Goal: Information Seeking & Learning: Learn about a topic

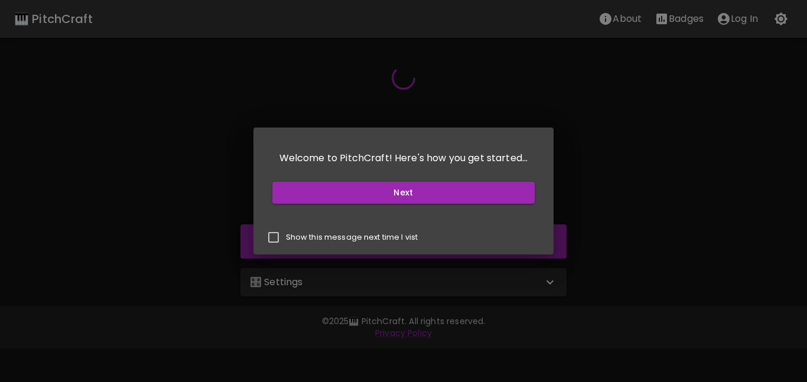
click at [316, 200] on button "Next" at bounding box center [403, 193] width 263 height 22
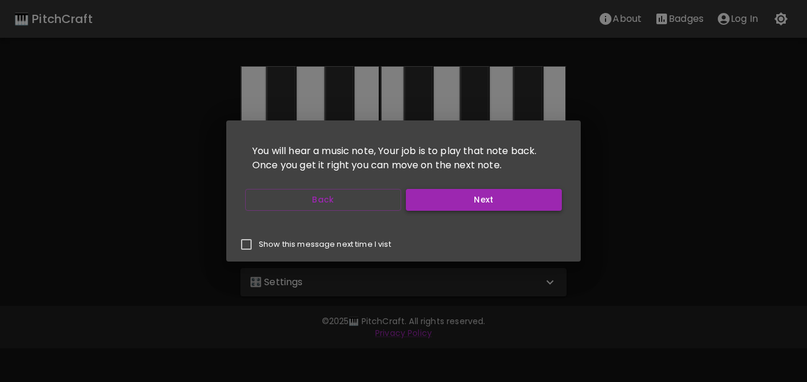
click at [482, 205] on button "Next" at bounding box center [484, 200] width 156 height 22
click at [482, 205] on button "Start Playing" at bounding box center [484, 200] width 156 height 22
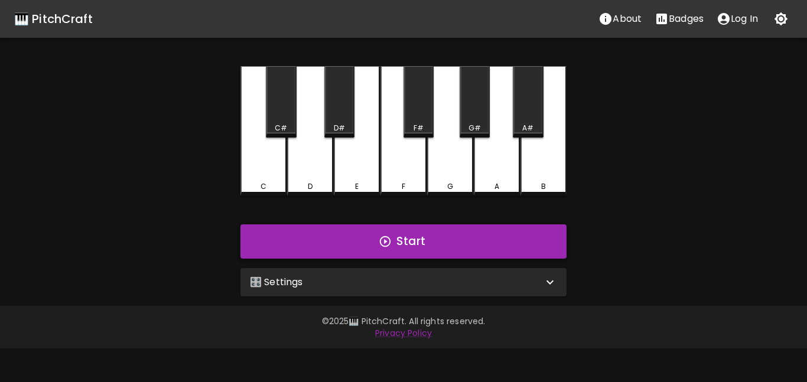
click at [428, 231] on button "Start" at bounding box center [404, 242] width 326 height 34
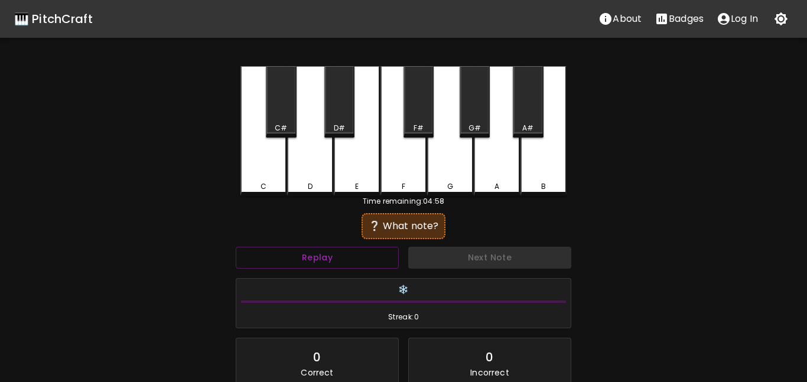
click at [465, 206] on div "Time remaining: 04:58" at bounding box center [404, 201] width 326 height 11
click at [410, 230] on div "❔ What note?" at bounding box center [404, 226] width 72 height 14
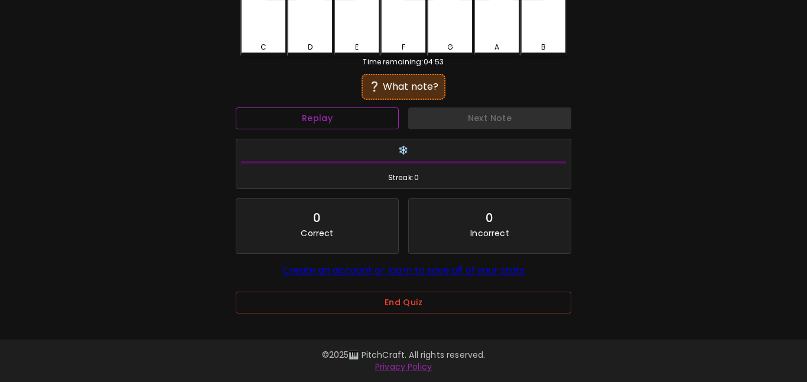
click at [315, 111] on button "Replay" at bounding box center [317, 119] width 163 height 22
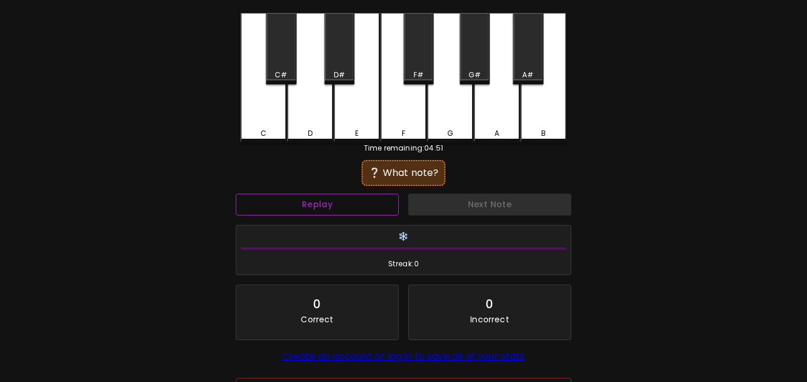
scroll to position [44, 0]
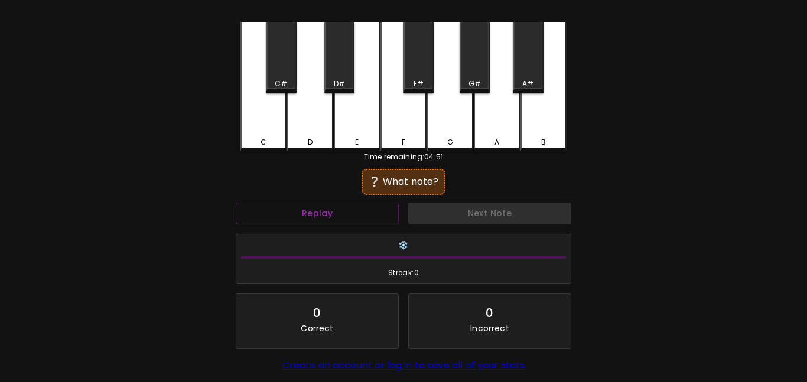
click at [526, 129] on div "B" at bounding box center [544, 87] width 46 height 130
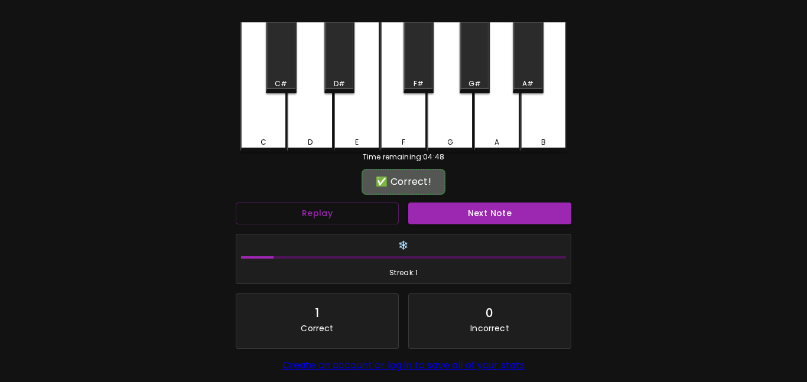
click at [473, 227] on div "Next Note" at bounding box center [490, 213] width 173 height 31
click at [462, 220] on button "Next Note" at bounding box center [489, 214] width 163 height 22
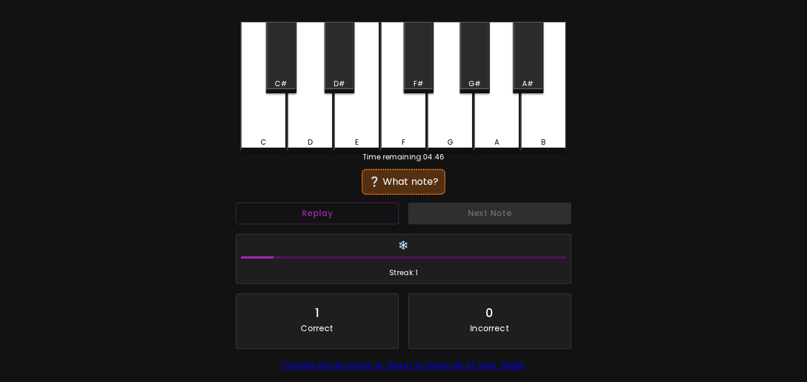
click at [444, 141] on div "G" at bounding box center [450, 142] width 44 height 11
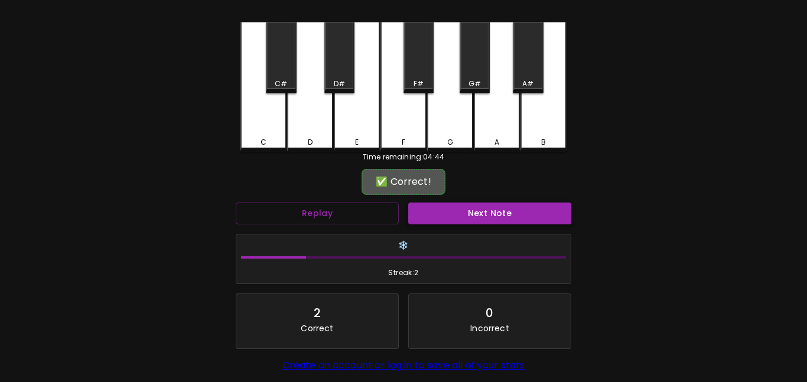
click at [457, 203] on button "Next Note" at bounding box center [489, 214] width 163 height 22
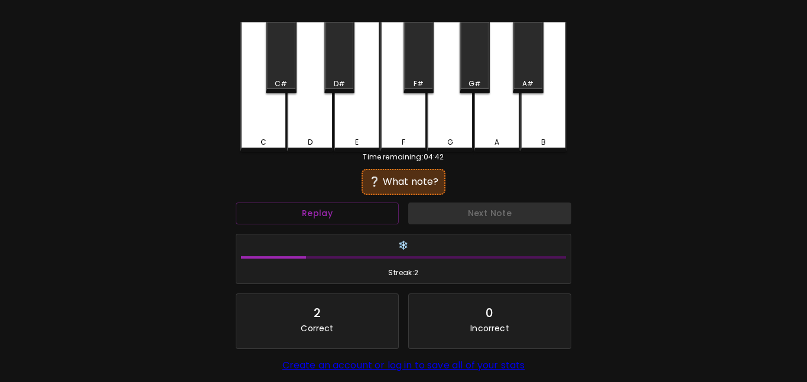
click at [484, 145] on div "A" at bounding box center [497, 87] width 46 height 130
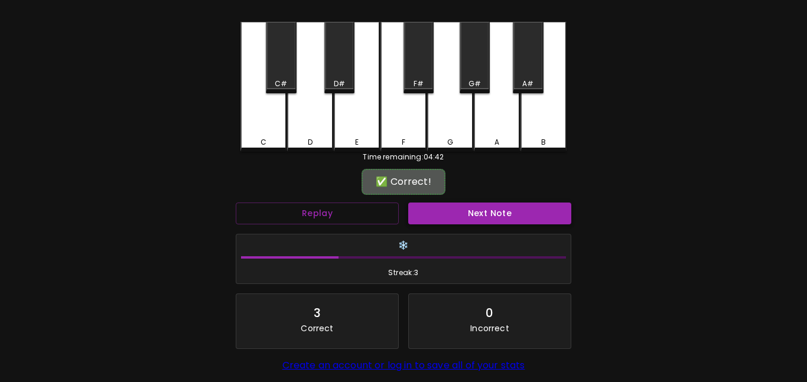
click at [485, 210] on button "Next Note" at bounding box center [489, 214] width 163 height 22
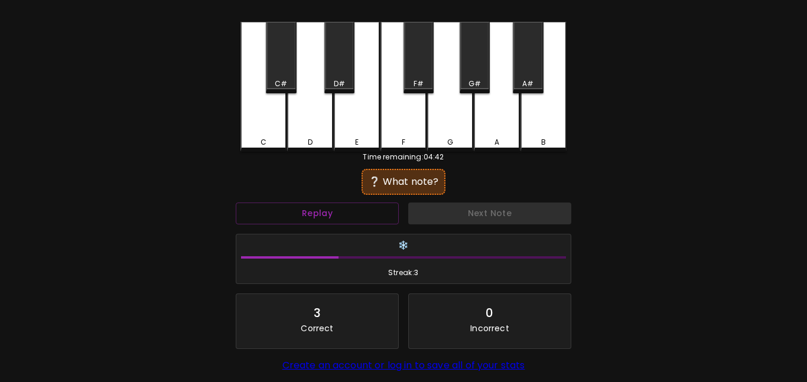
click at [340, 46] on div "D#" at bounding box center [339, 58] width 30 height 72
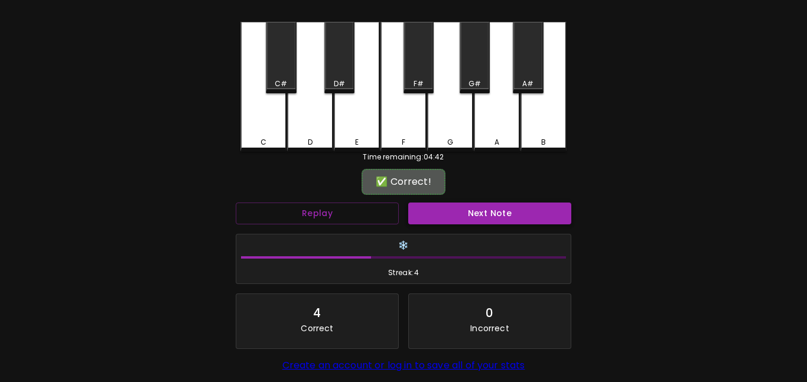
click at [437, 220] on button "Next Note" at bounding box center [489, 214] width 163 height 22
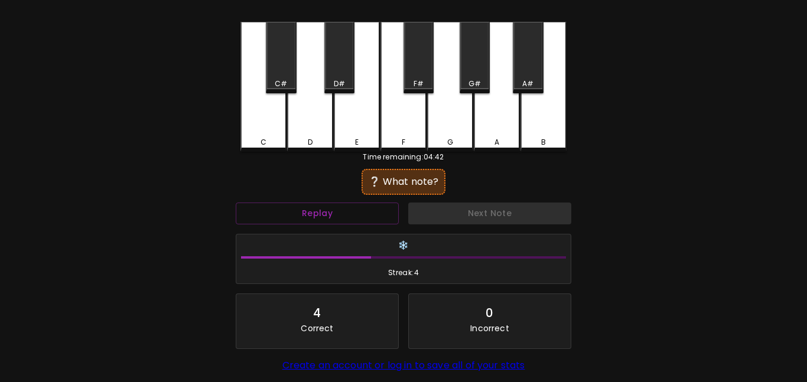
click at [420, 71] on div "F#" at bounding box center [419, 58] width 30 height 72
click at [470, 61] on div "G#" at bounding box center [475, 58] width 30 height 72
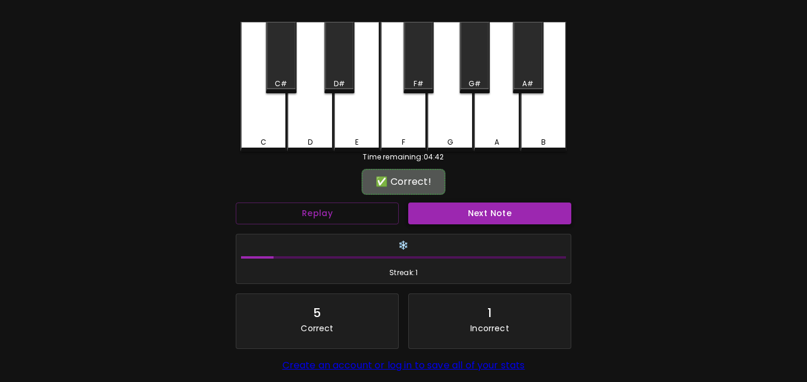
click at [463, 218] on button "Next Note" at bounding box center [489, 214] width 163 height 22
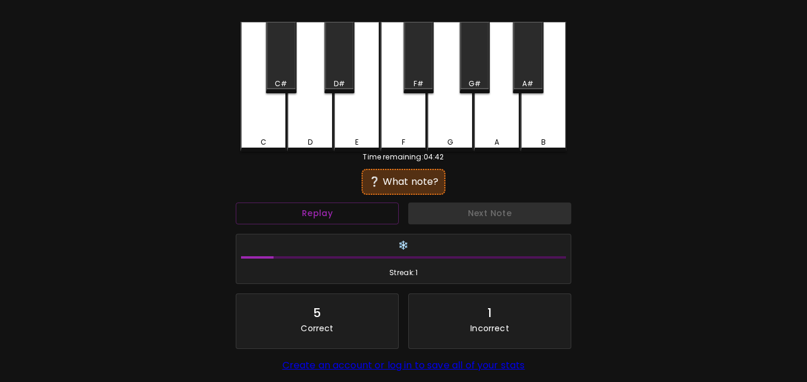
click at [340, 71] on div "D#" at bounding box center [339, 58] width 30 height 72
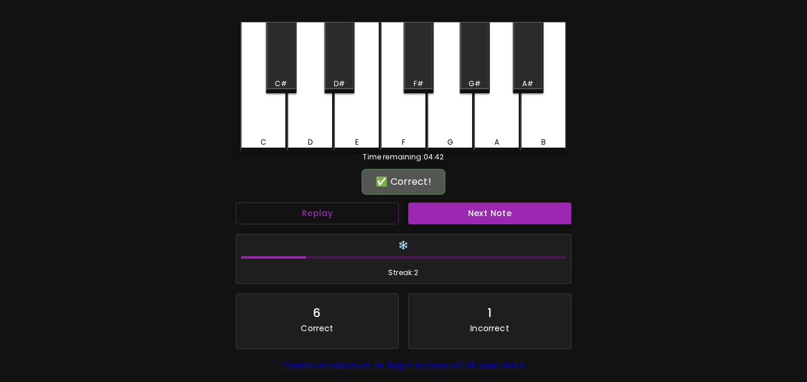
click at [444, 217] on button "Next Note" at bounding box center [489, 214] width 163 height 22
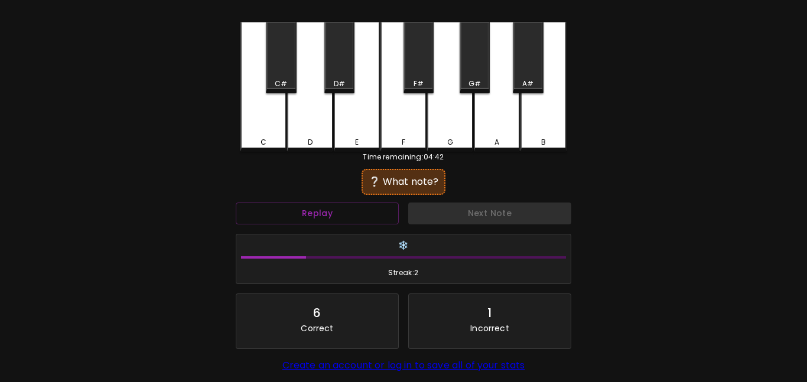
click at [410, 123] on div "F" at bounding box center [404, 87] width 46 height 130
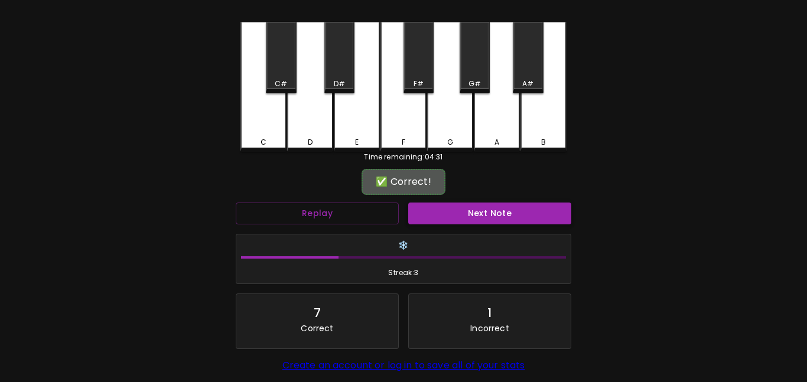
click at [450, 207] on button "Next Note" at bounding box center [489, 214] width 163 height 22
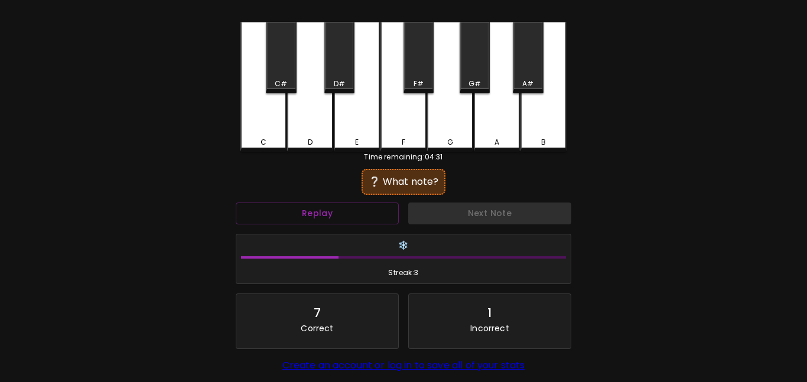
click at [535, 74] on div "A#" at bounding box center [528, 58] width 30 height 72
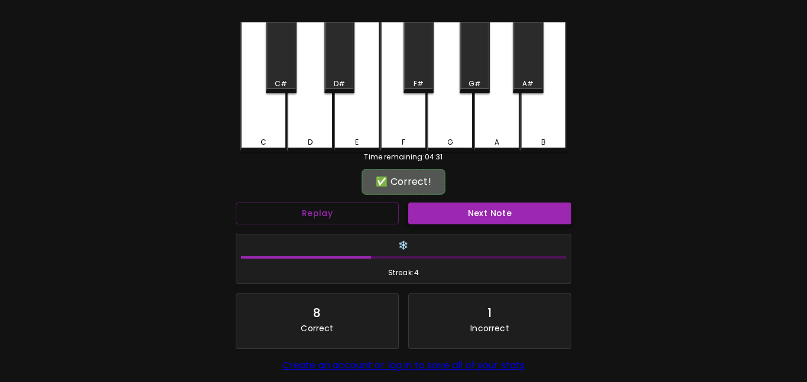
click at [508, 219] on button "Next Note" at bounding box center [489, 214] width 163 height 22
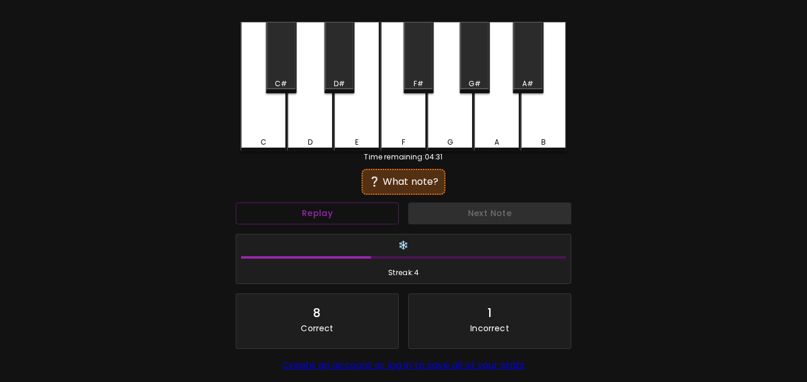
click at [476, 73] on div "G#" at bounding box center [475, 58] width 30 height 72
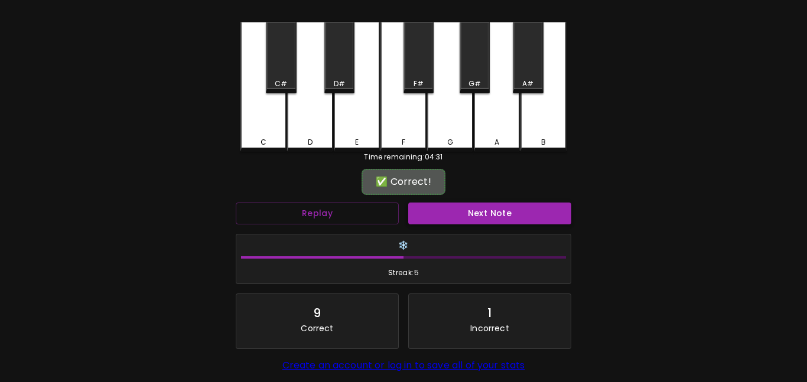
click at [472, 211] on button "Next Note" at bounding box center [489, 214] width 163 height 22
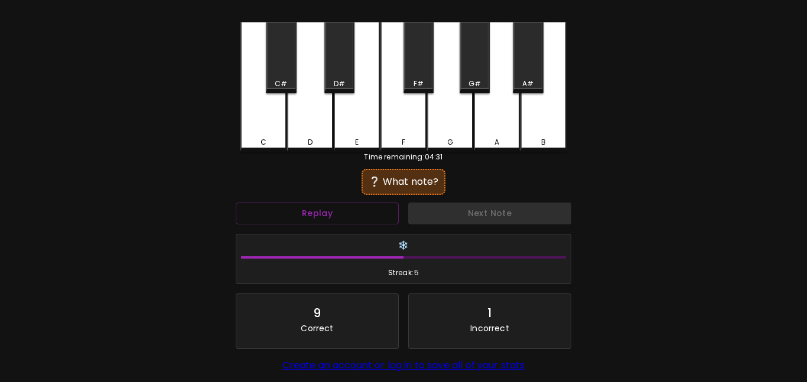
click at [346, 93] on div "E" at bounding box center [357, 87] width 46 height 130
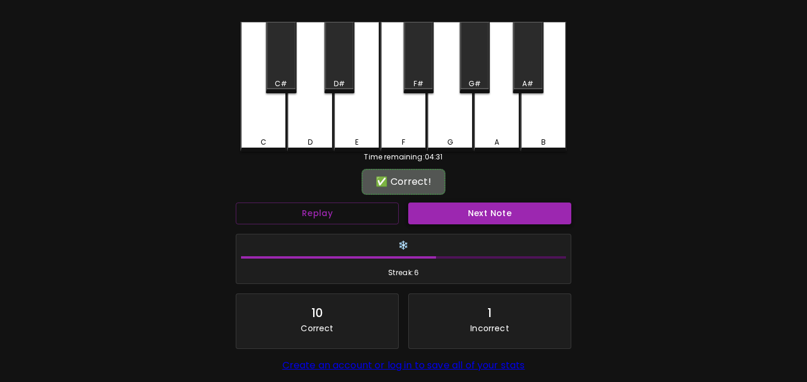
click at [430, 217] on button "Next Note" at bounding box center [489, 214] width 163 height 22
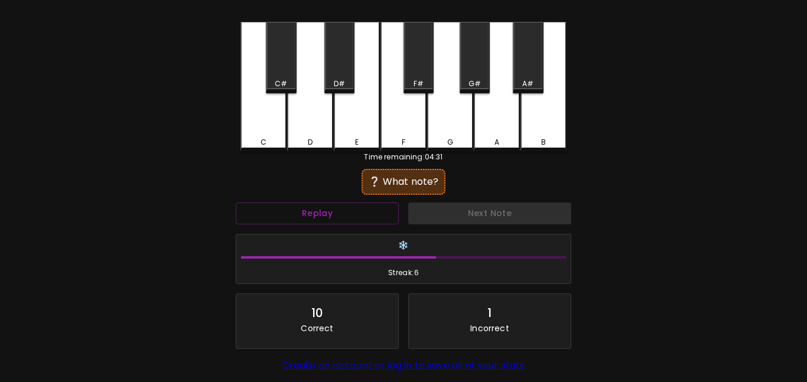
click at [413, 75] on div "F#" at bounding box center [419, 58] width 30 height 72
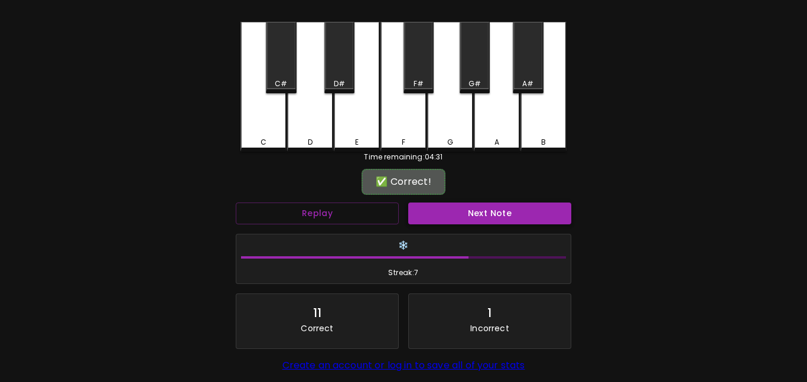
click at [451, 209] on button "Next Note" at bounding box center [489, 214] width 163 height 22
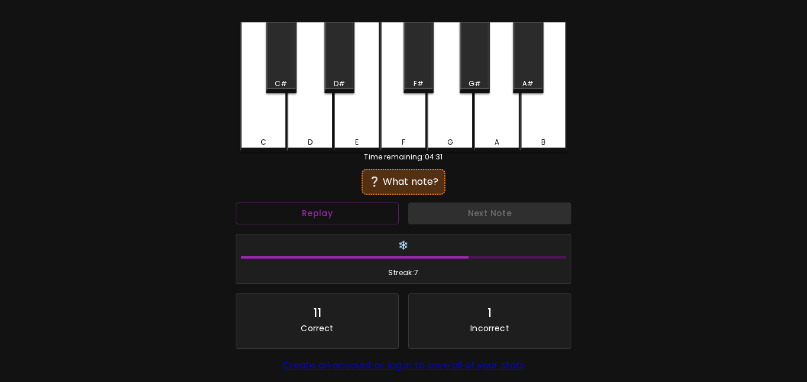
click at [273, 126] on div "C" at bounding box center [264, 87] width 46 height 130
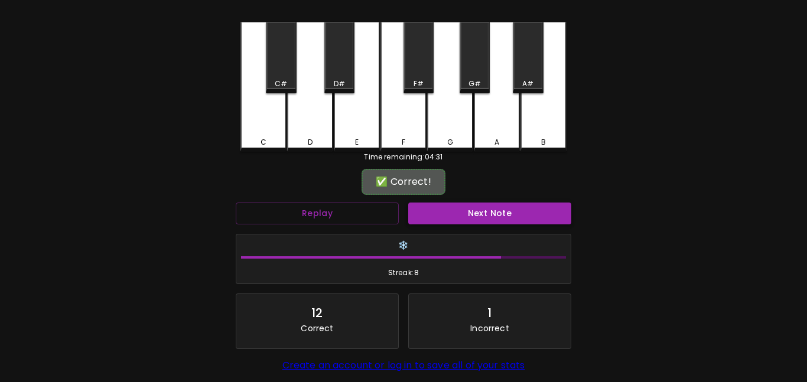
click at [440, 222] on button "Next Note" at bounding box center [489, 214] width 163 height 22
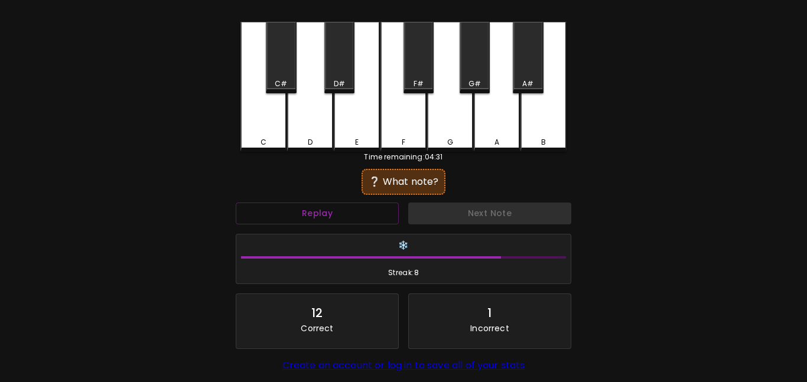
click at [424, 70] on div "F#" at bounding box center [419, 58] width 30 height 72
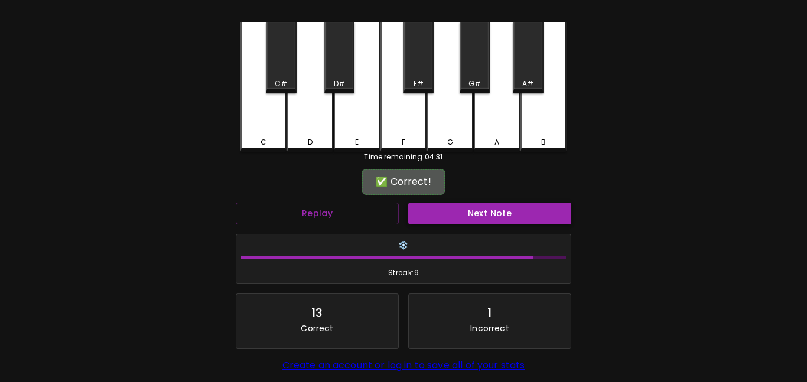
click at [447, 206] on button "Next Note" at bounding box center [489, 214] width 163 height 22
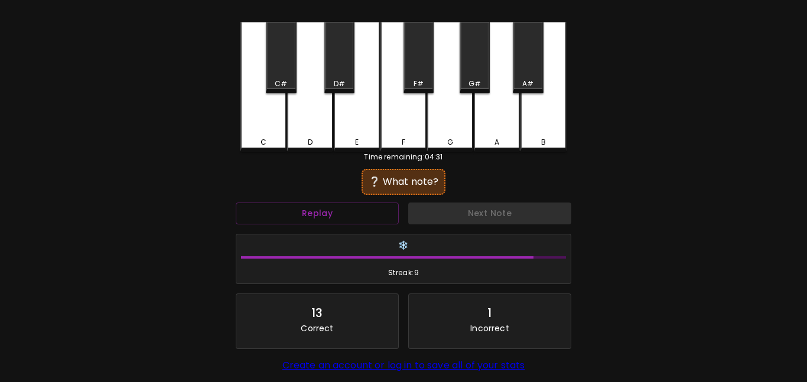
click at [453, 111] on div "G" at bounding box center [450, 87] width 46 height 130
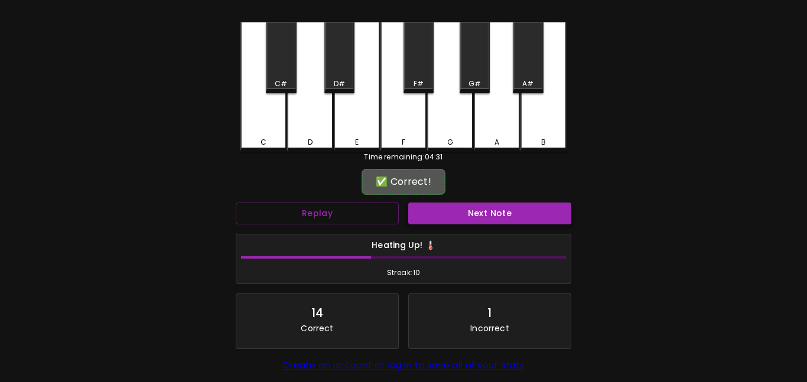
click at [467, 221] on button "Next Note" at bounding box center [489, 214] width 163 height 22
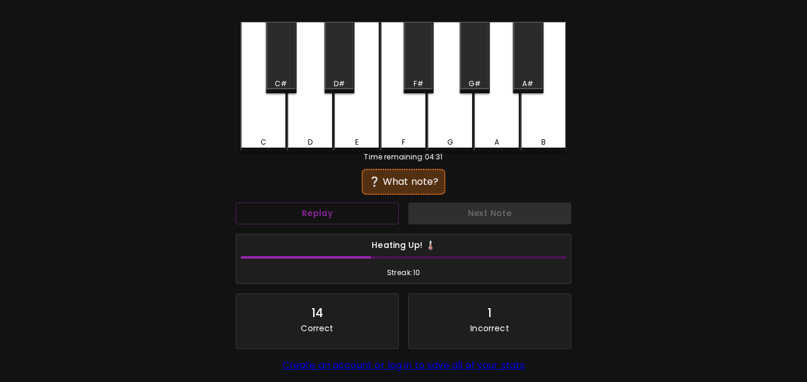
click at [489, 119] on div "A" at bounding box center [497, 87] width 46 height 130
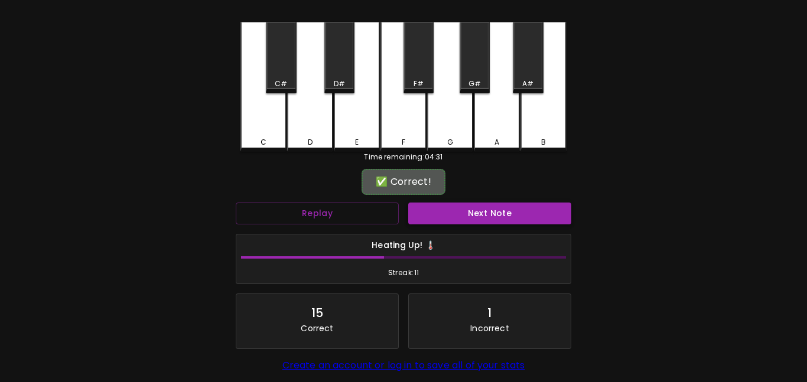
click at [487, 216] on button "Next Note" at bounding box center [489, 214] width 163 height 22
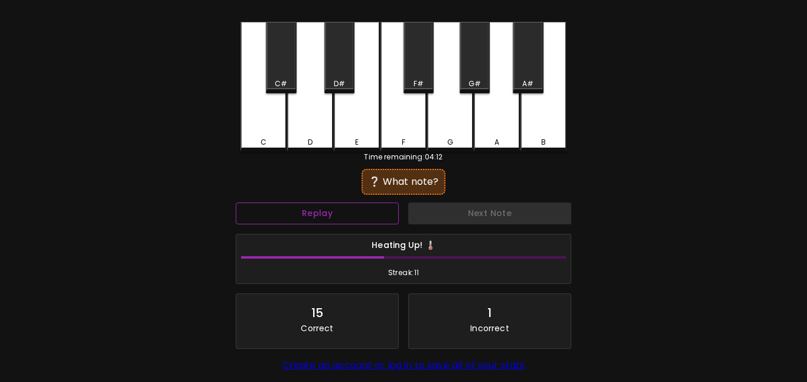
click at [352, 210] on button "Replay" at bounding box center [317, 214] width 163 height 22
click at [420, 59] on div "F#" at bounding box center [419, 58] width 30 height 72
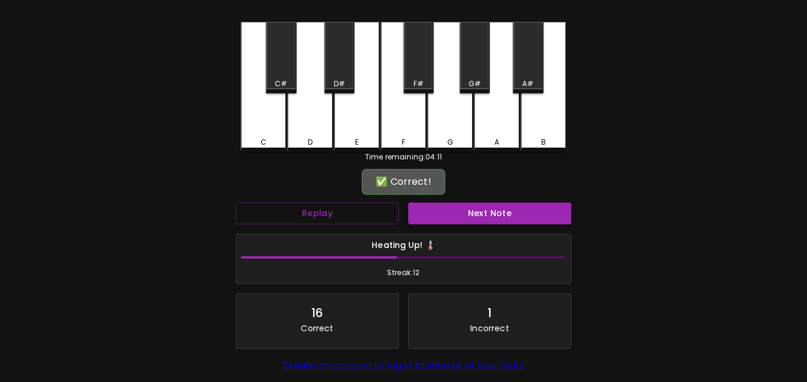
click at [449, 208] on button "Next Note" at bounding box center [489, 214] width 163 height 22
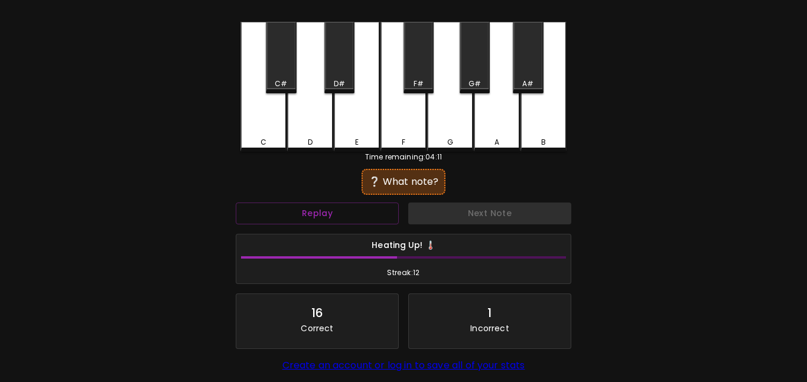
click at [521, 135] on div "B" at bounding box center [544, 87] width 46 height 130
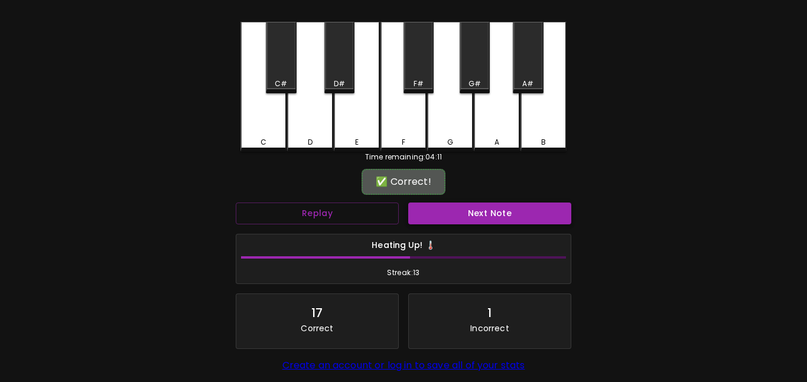
click at [512, 215] on button "Next Note" at bounding box center [489, 214] width 163 height 22
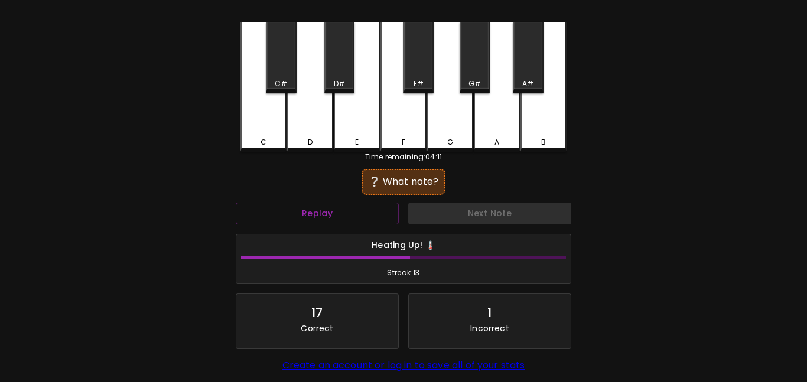
click at [454, 142] on div "G" at bounding box center [450, 142] width 44 height 11
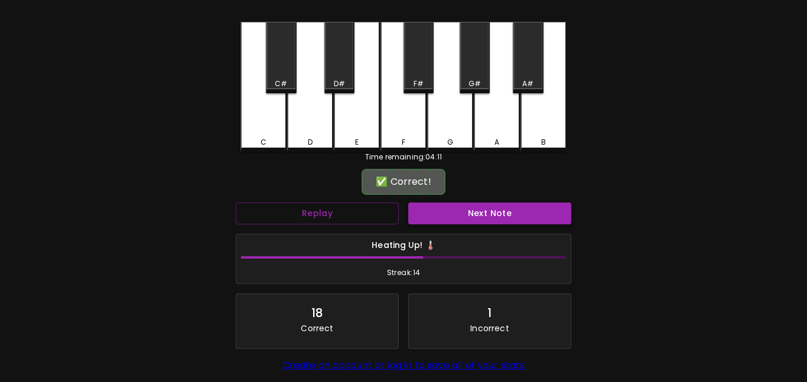
click at [468, 216] on button "Next Note" at bounding box center [489, 214] width 163 height 22
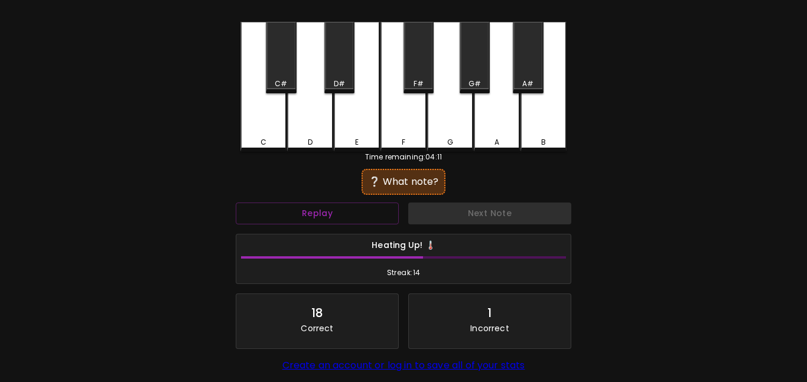
click at [496, 144] on div "A" at bounding box center [497, 142] width 5 height 11
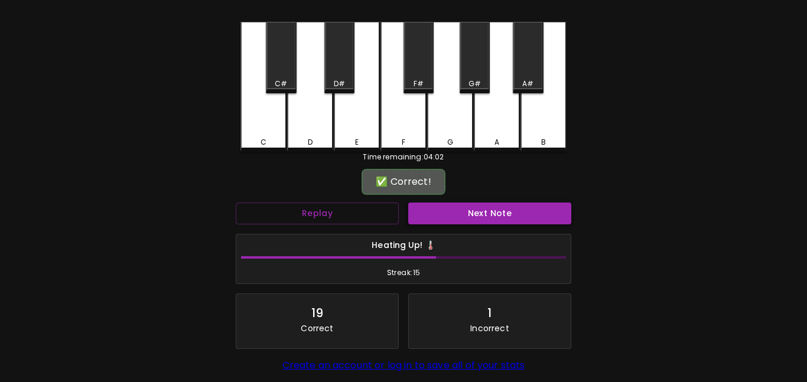
click at [488, 210] on button "Next Note" at bounding box center [489, 214] width 163 height 22
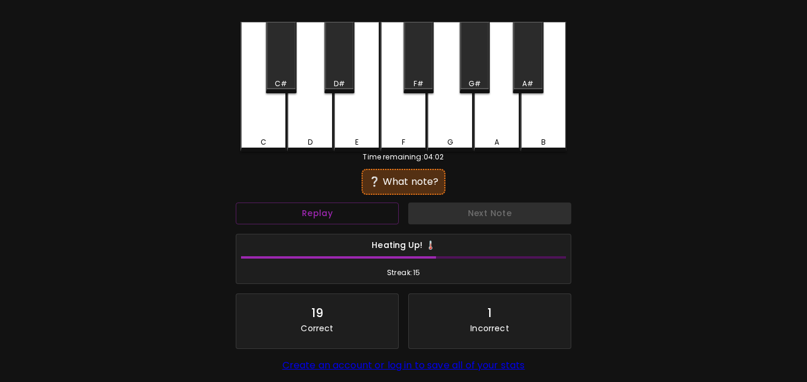
click at [557, 122] on div "B" at bounding box center [544, 87] width 46 height 130
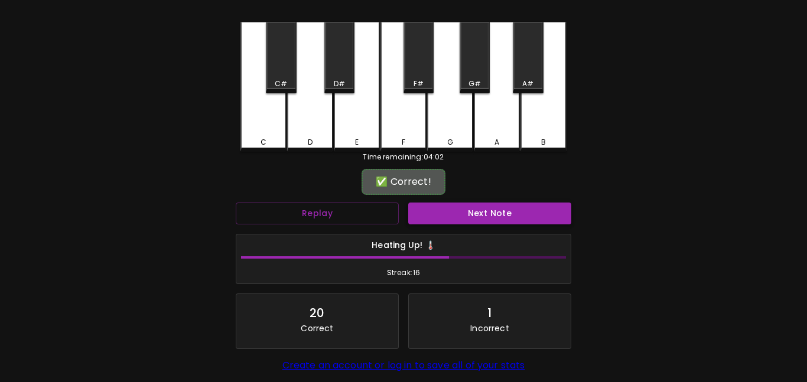
click at [525, 216] on button "Next Note" at bounding box center [489, 214] width 163 height 22
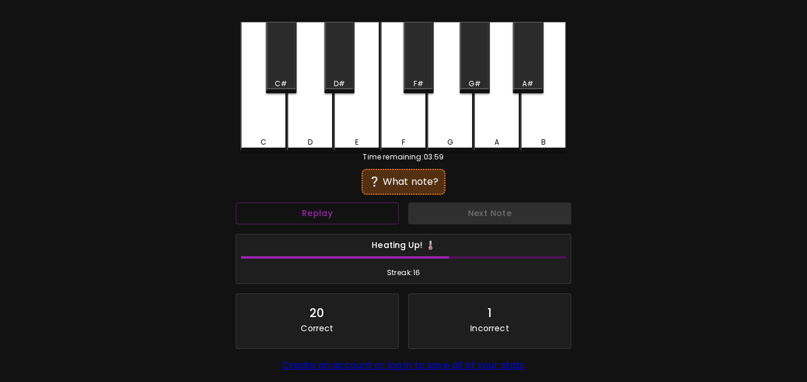
click at [313, 106] on div "D" at bounding box center [310, 87] width 46 height 130
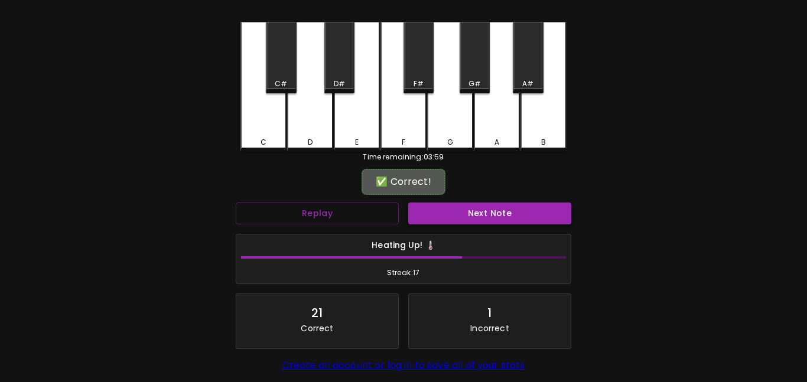
click at [467, 220] on button "Next Note" at bounding box center [489, 214] width 163 height 22
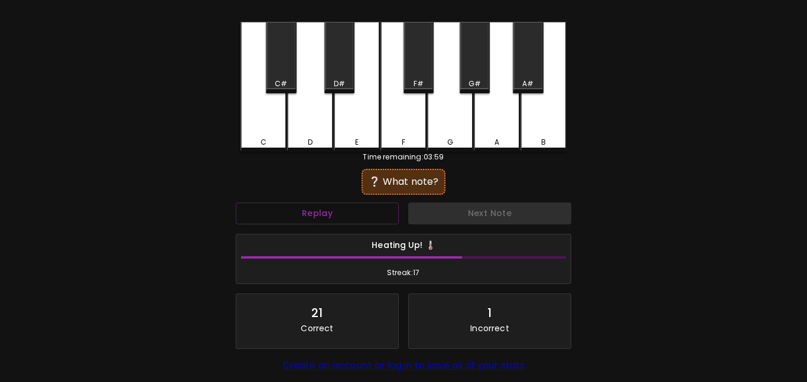
click at [336, 57] on div "D#" at bounding box center [339, 58] width 30 height 72
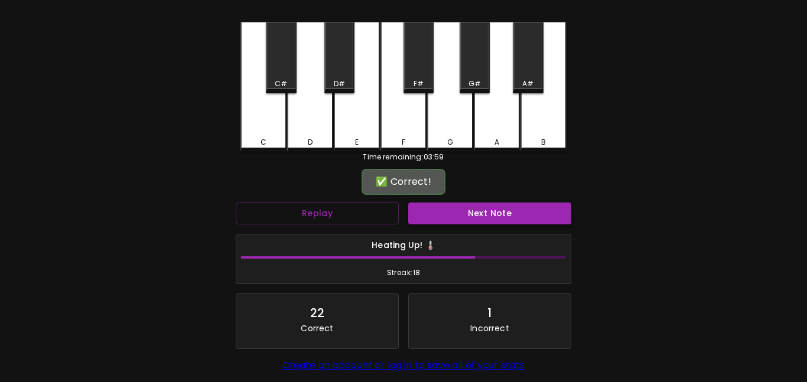
click at [446, 211] on button "Next Note" at bounding box center [489, 214] width 163 height 22
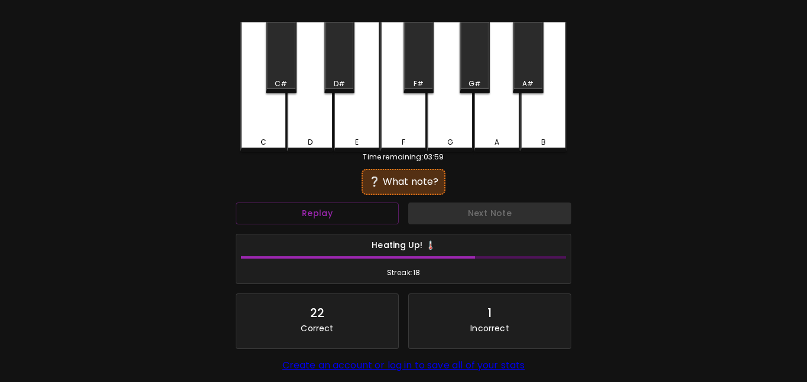
click at [366, 138] on div "E" at bounding box center [357, 142] width 44 height 11
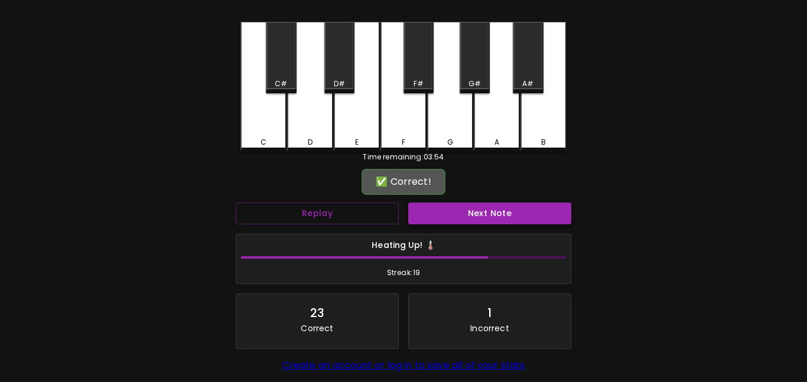
click at [450, 206] on button "Next Note" at bounding box center [489, 214] width 163 height 22
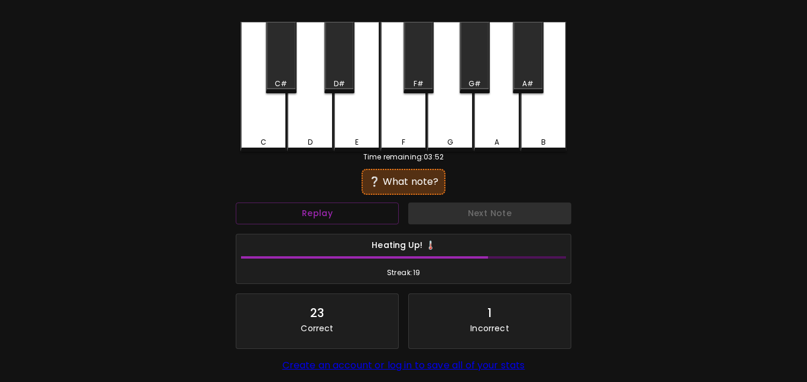
click at [449, 140] on div "G" at bounding box center [450, 142] width 6 height 11
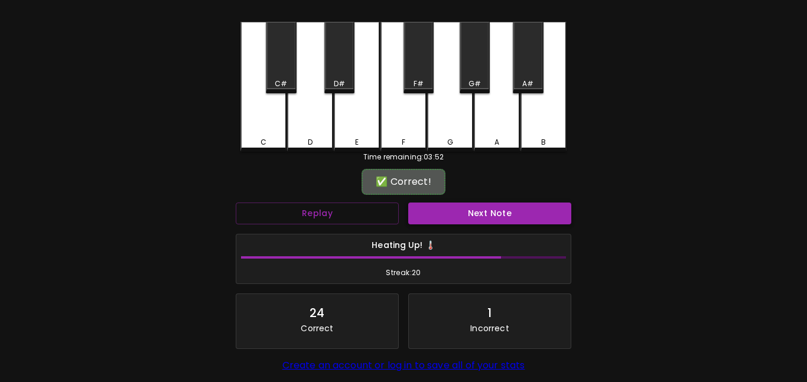
click at [459, 206] on button "Next Note" at bounding box center [489, 214] width 163 height 22
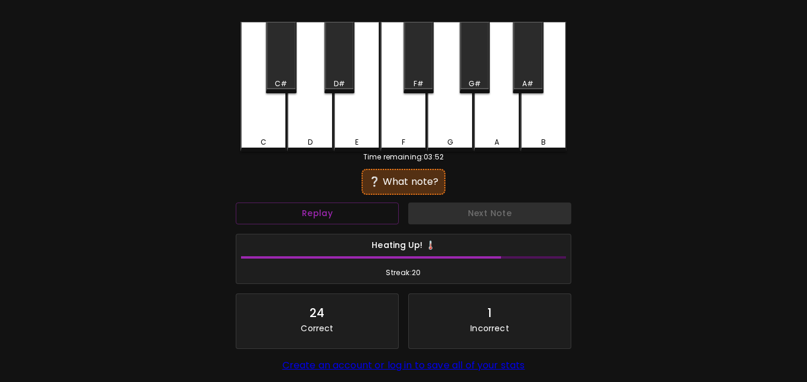
click at [471, 72] on div "G#" at bounding box center [475, 58] width 30 height 72
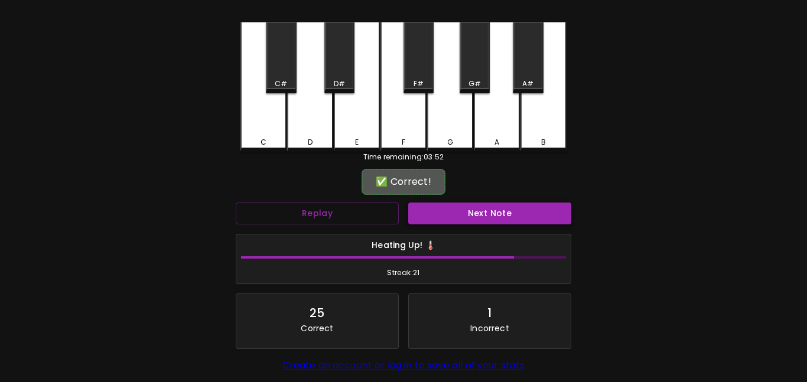
click at [473, 212] on button "Next Note" at bounding box center [489, 214] width 163 height 22
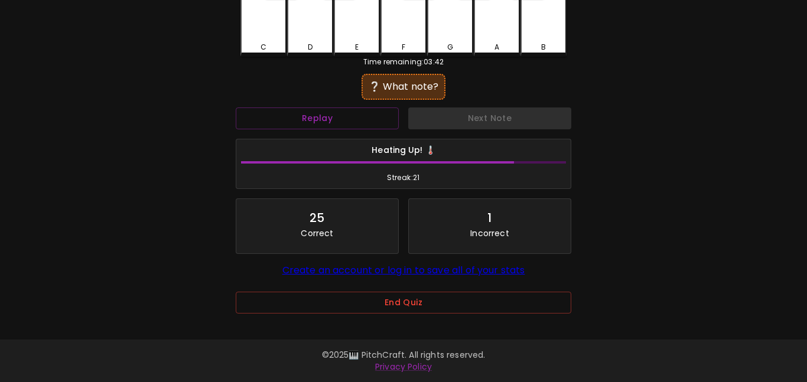
scroll to position [0, 0]
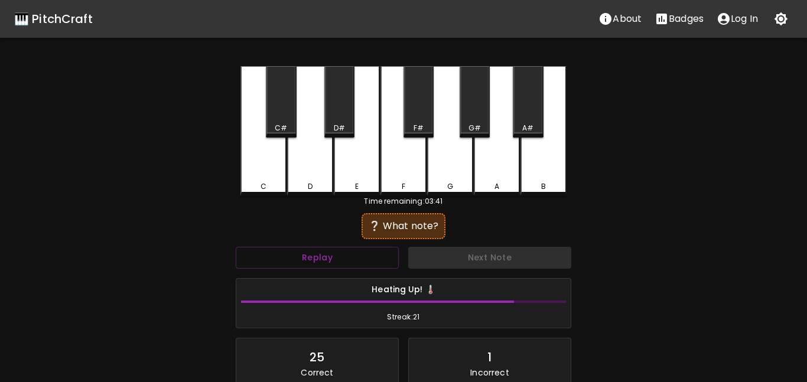
click at [628, 16] on p "About" at bounding box center [627, 19] width 29 height 14
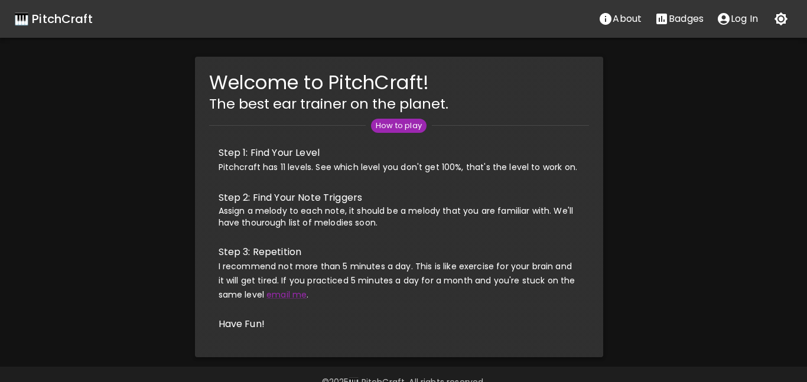
click at [765, 15] on div "🎹 PitchCraft About Badges Log In" at bounding box center [403, 19] width 807 height 38
click at [783, 19] on icon "button" at bounding box center [782, 19] width 14 height 14
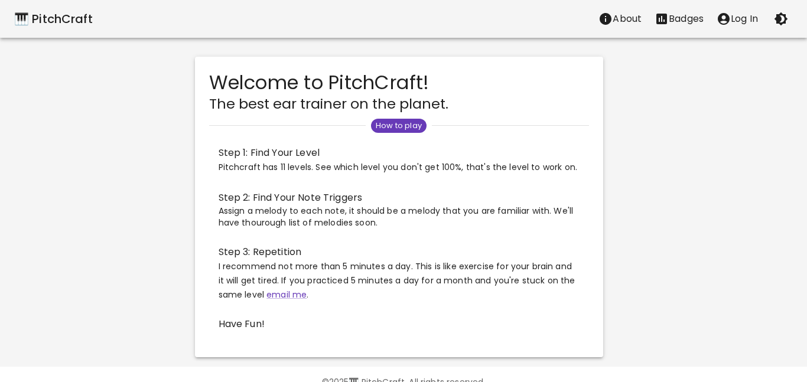
scroll to position [27, 0]
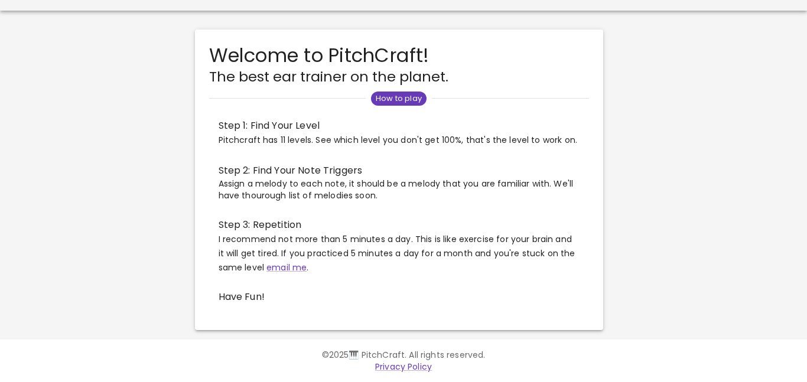
click at [253, 294] on span "Have Fun!" at bounding box center [399, 297] width 361 height 14
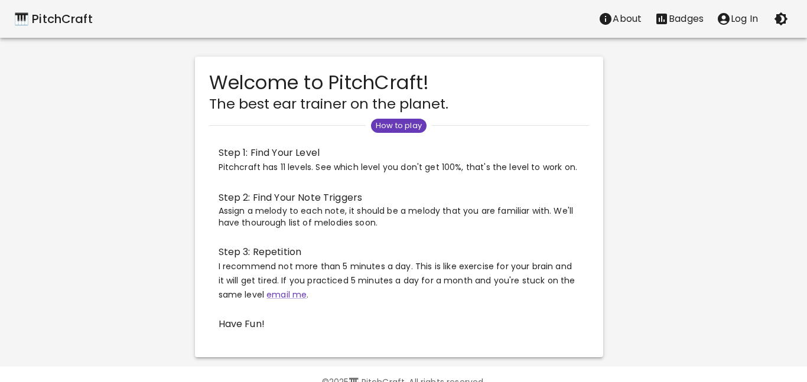
click at [33, 15] on div "🎹 PitchCraft" at bounding box center [53, 18] width 79 height 19
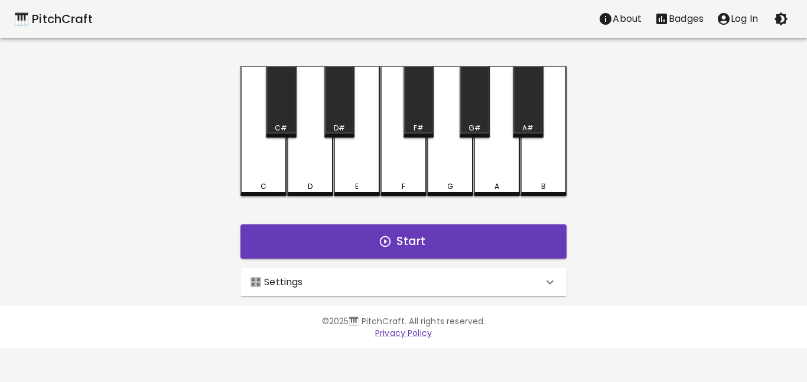
click at [374, 281] on div "🎛️ Settings" at bounding box center [396, 282] width 293 height 14
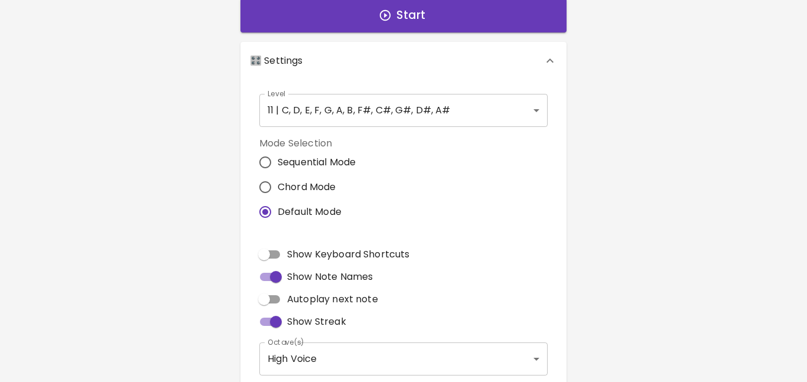
scroll to position [228, 0]
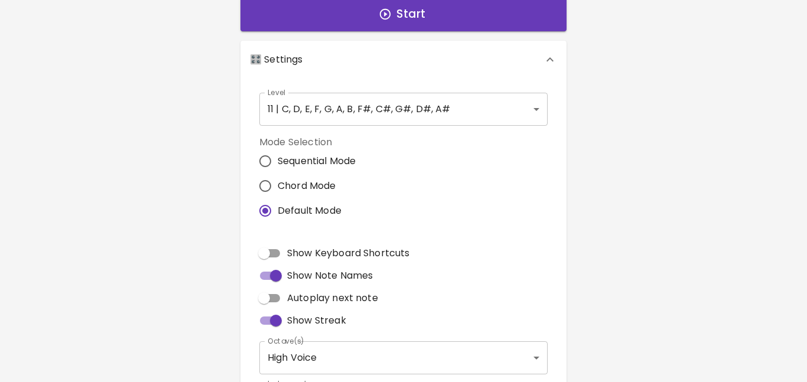
click at [373, 112] on body "🎹 PitchCraft About Badges Log In C C# D D# E F F# G G# A A# B Start 🎛️ Settings…" at bounding box center [403, 130] width 807 height 716
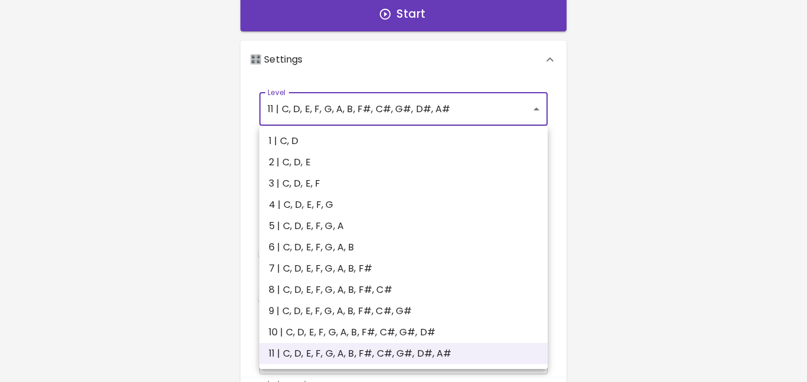
click at [373, 112] on div at bounding box center [403, 191] width 807 height 382
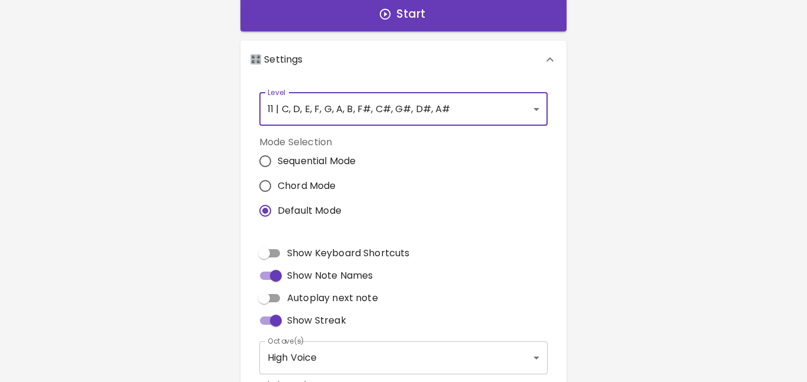
click at [313, 188] on span "Chord Mode" at bounding box center [307, 186] width 59 height 14
click at [278, 188] on input "Chord Mode" at bounding box center [265, 186] width 25 height 25
radio input "true"
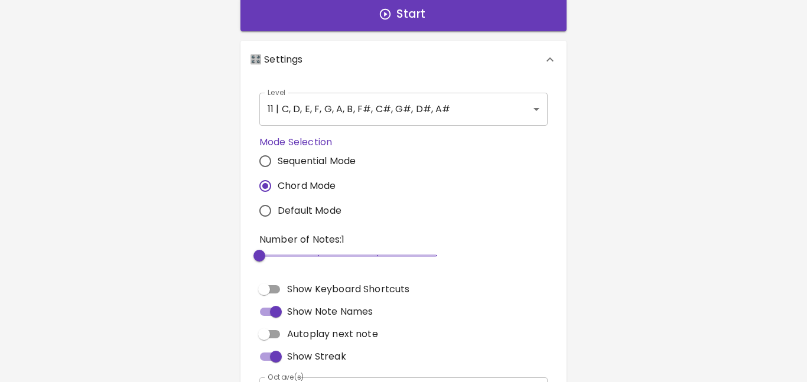
click at [322, 261] on span "2" at bounding box center [347, 256] width 177 height 18
type input "3"
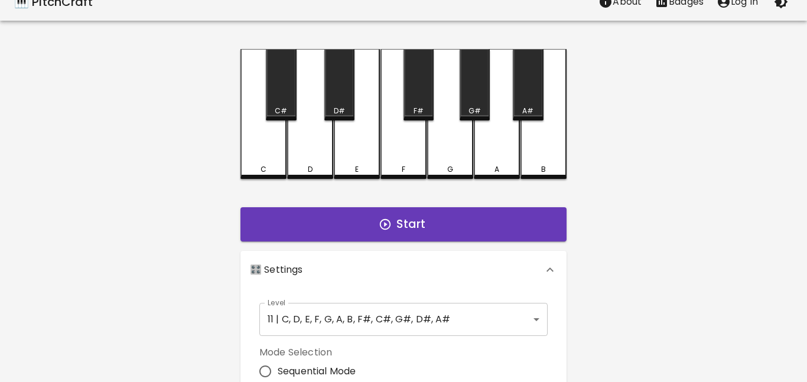
scroll to position [0, 0]
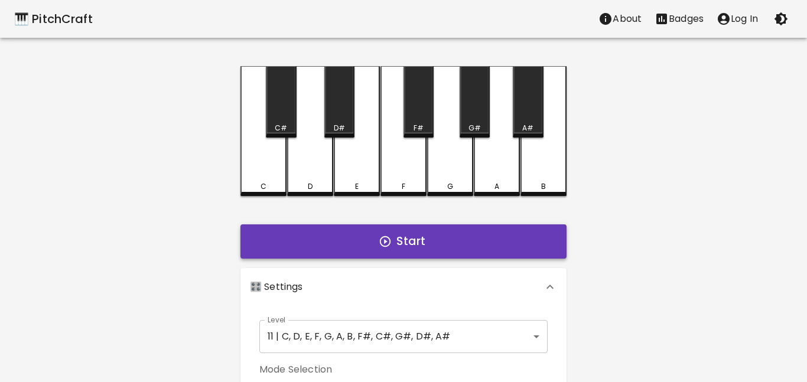
click at [343, 245] on button "Start" at bounding box center [404, 242] width 326 height 34
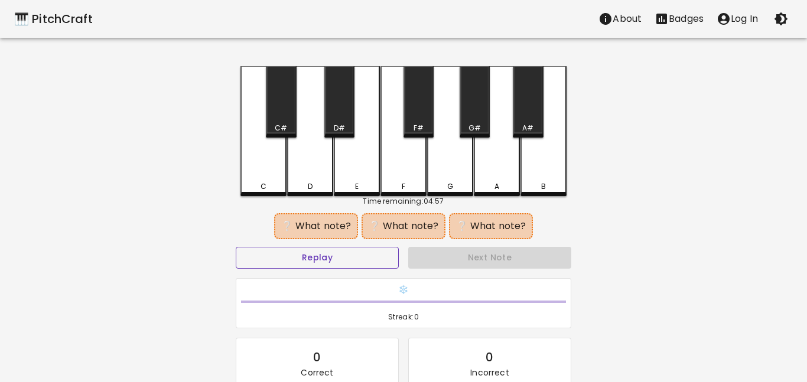
click at [343, 260] on button "Replay" at bounding box center [317, 258] width 163 height 22
click at [332, 151] on div "D" at bounding box center [310, 131] width 46 height 130
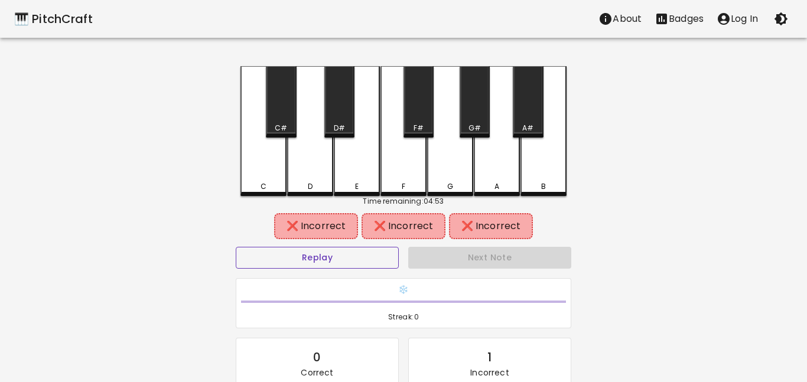
click at [330, 258] on button "Replay" at bounding box center [317, 258] width 163 height 22
click at [323, 148] on div "D" at bounding box center [310, 131] width 46 height 130
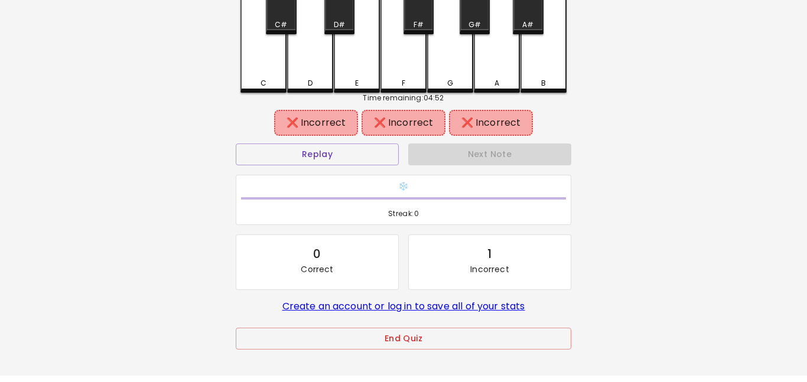
scroll to position [105, 0]
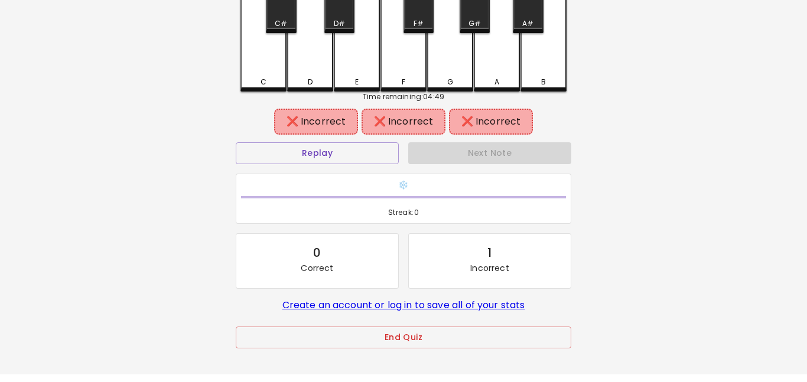
click at [306, 64] on div "D" at bounding box center [310, 27] width 46 height 130
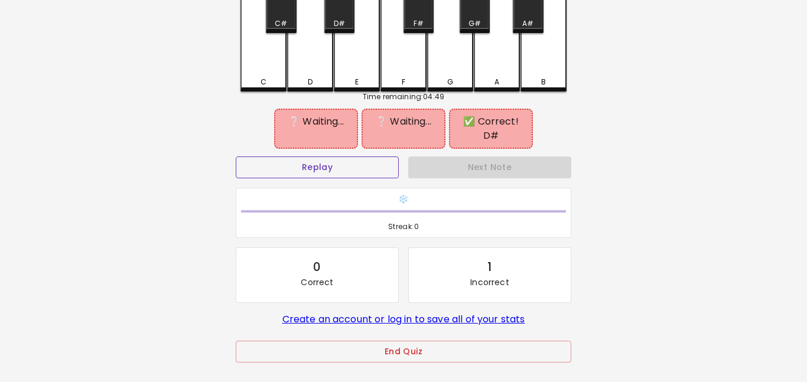
click at [329, 164] on button "Replay" at bounding box center [317, 168] width 163 height 22
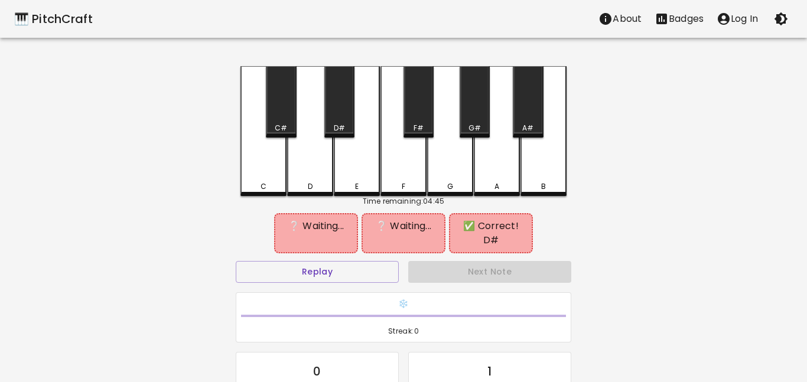
click at [365, 166] on div "E" at bounding box center [357, 131] width 46 height 130
click at [439, 168] on div "G" at bounding box center [450, 131] width 46 height 130
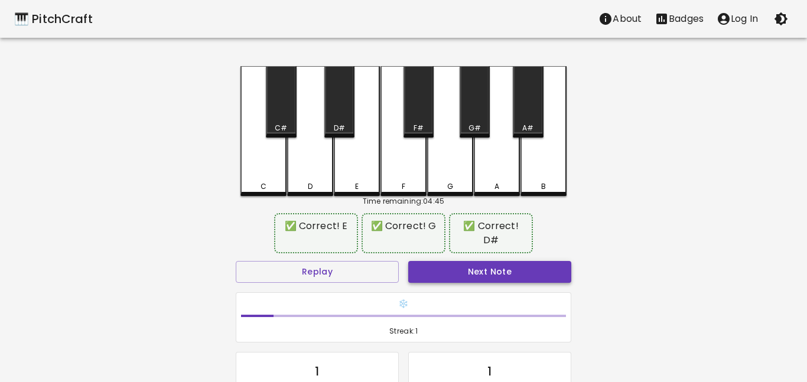
click at [455, 261] on button "Next Note" at bounding box center [489, 272] width 163 height 22
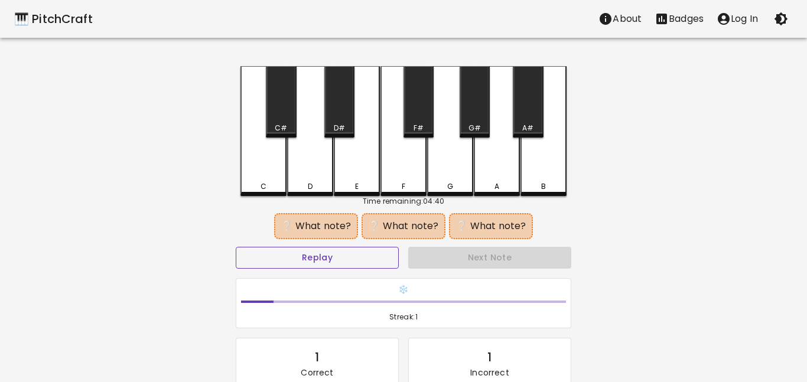
click at [330, 254] on button "Replay" at bounding box center [317, 258] width 163 height 22
click at [314, 160] on div "D" at bounding box center [310, 131] width 46 height 130
click at [411, 124] on div "F#" at bounding box center [419, 128] width 28 height 11
click at [494, 168] on div "A" at bounding box center [497, 131] width 46 height 130
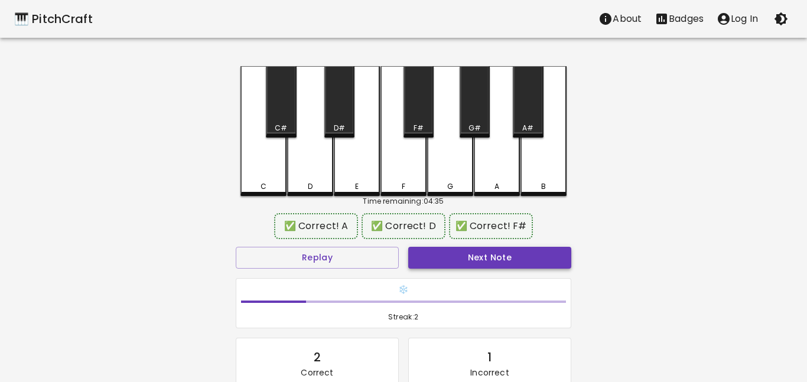
click at [470, 263] on button "Next Note" at bounding box center [489, 258] width 163 height 22
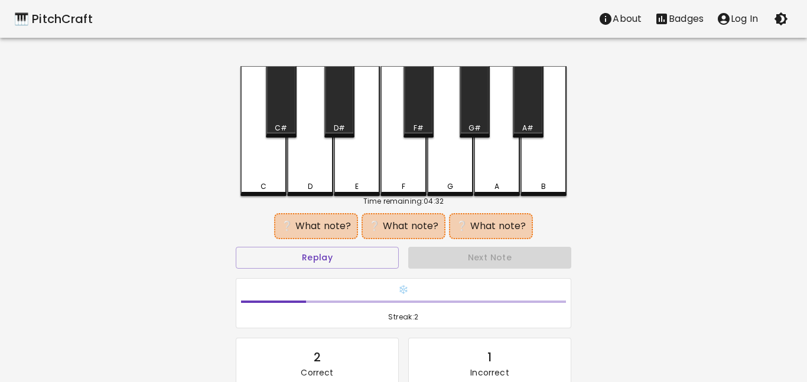
click at [363, 165] on div "E" at bounding box center [357, 131] width 46 height 130
click at [418, 116] on div "F#" at bounding box center [419, 102] width 30 height 72
click at [347, 261] on button "Replay" at bounding box center [317, 258] width 163 height 22
click at [479, 111] on div "G#" at bounding box center [475, 102] width 30 height 72
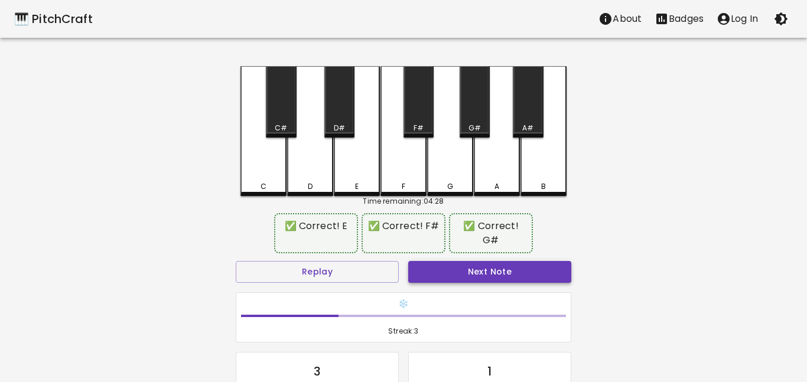
click at [462, 261] on button "Next Note" at bounding box center [489, 272] width 163 height 22
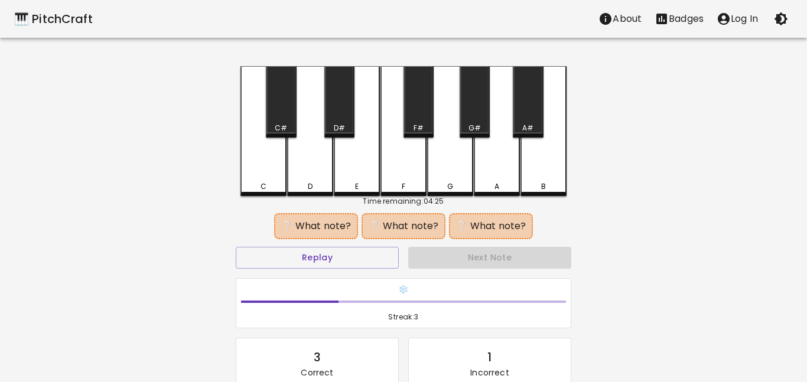
click at [475, 177] on div "A" at bounding box center [497, 131] width 46 height 130
click at [459, 175] on div "G" at bounding box center [450, 131] width 46 height 130
click at [358, 170] on div "E" at bounding box center [357, 131] width 46 height 130
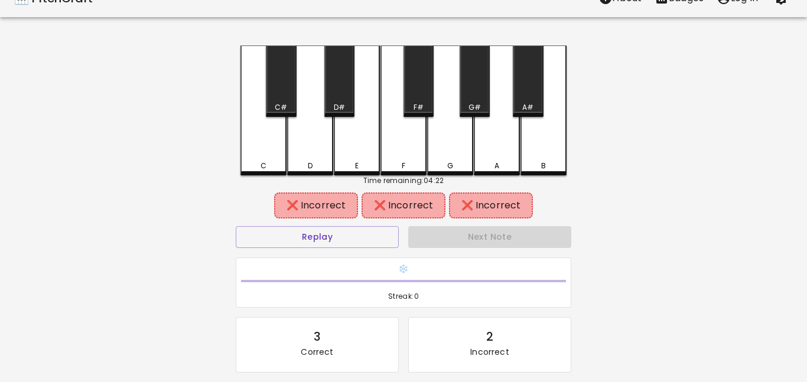
scroll to position [23, 0]
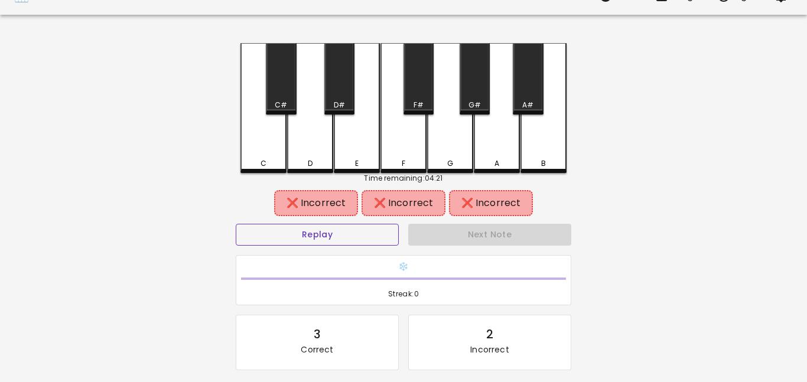
click at [327, 244] on button "Replay" at bounding box center [317, 235] width 163 height 22
click at [345, 79] on div "D#" at bounding box center [339, 79] width 30 height 72
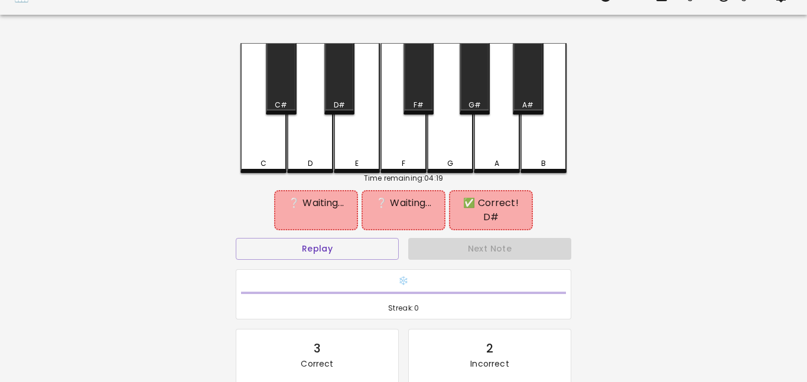
click at [452, 142] on div "G" at bounding box center [450, 108] width 46 height 130
click at [490, 142] on div "A" at bounding box center [497, 108] width 46 height 130
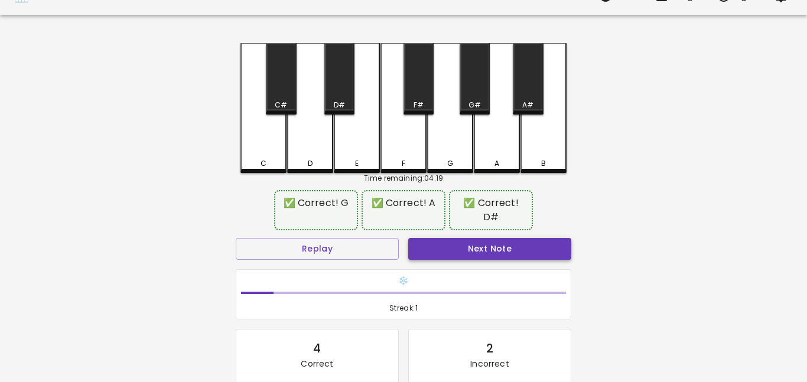
click at [460, 239] on button "Next Note" at bounding box center [489, 249] width 163 height 22
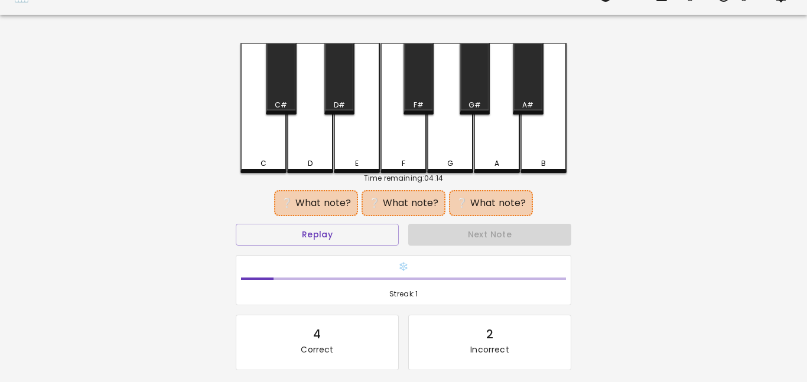
click at [304, 149] on div "D" at bounding box center [310, 108] width 46 height 130
click at [408, 101] on div "F#" at bounding box center [419, 105] width 28 height 11
click at [365, 231] on button "Replay" at bounding box center [317, 235] width 163 height 22
click at [480, 161] on div "A" at bounding box center [497, 163] width 44 height 11
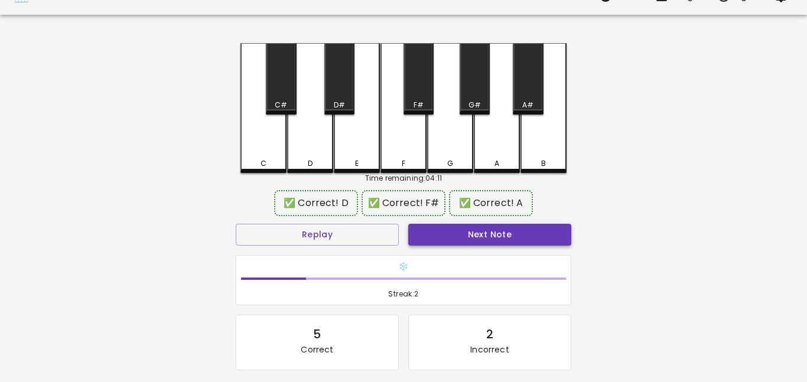
click at [476, 239] on button "Next Note" at bounding box center [489, 235] width 163 height 22
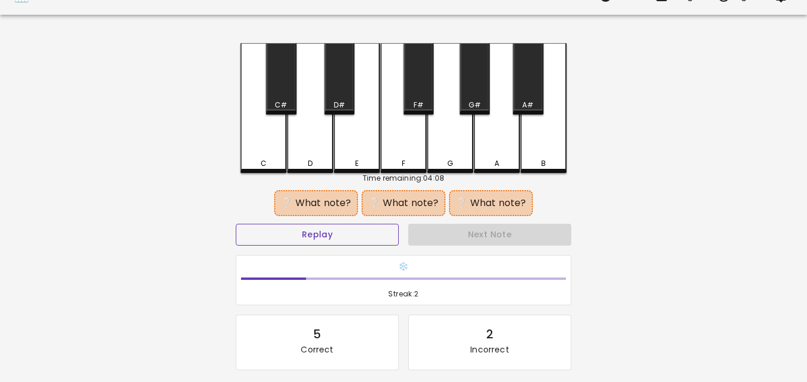
click at [349, 233] on button "Replay" at bounding box center [317, 235] width 163 height 22
click at [528, 83] on div "A#" at bounding box center [528, 79] width 30 height 72
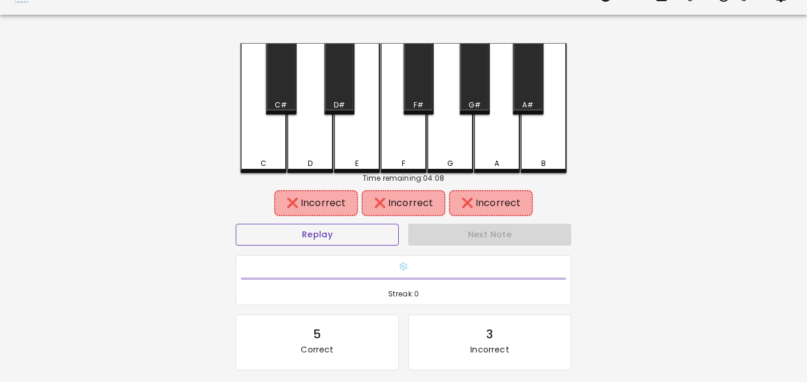
click at [350, 241] on button "Replay" at bounding box center [317, 235] width 163 height 22
click at [277, 76] on div "C#" at bounding box center [281, 79] width 30 height 72
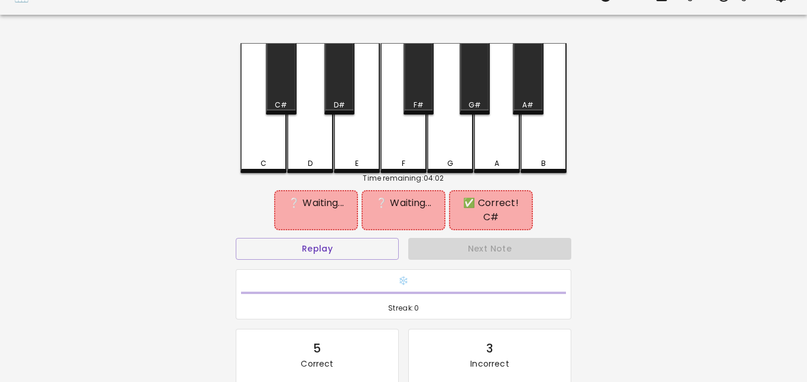
click at [361, 139] on div "E" at bounding box center [357, 108] width 46 height 130
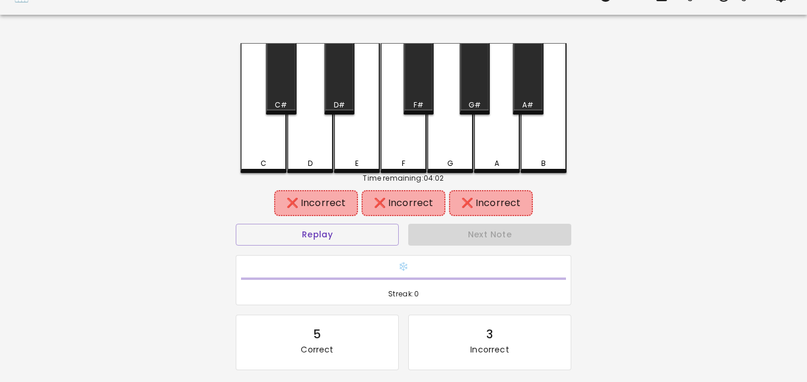
click at [287, 79] on div "C#" at bounding box center [281, 79] width 30 height 72
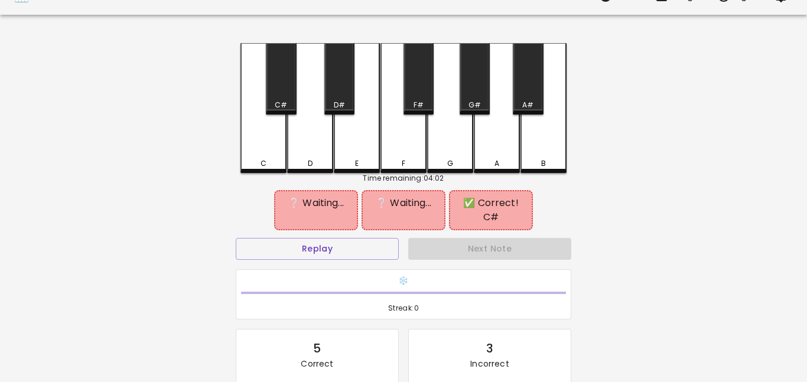
click at [417, 84] on div "F#" at bounding box center [419, 79] width 30 height 72
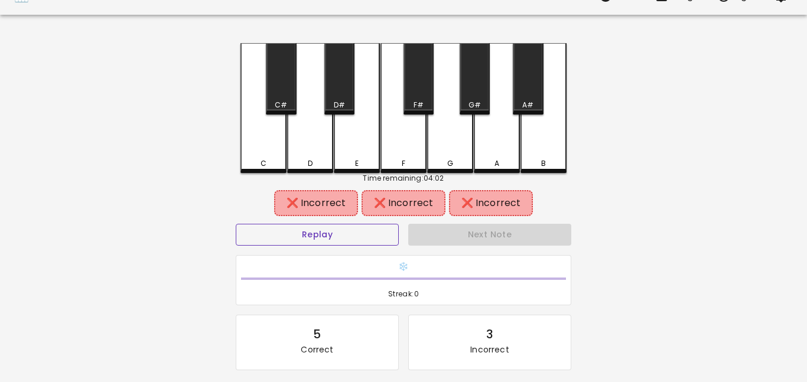
click at [344, 238] on button "Replay" at bounding box center [317, 235] width 163 height 22
click at [522, 132] on div "B" at bounding box center [544, 108] width 46 height 130
click at [541, 132] on div "B" at bounding box center [544, 108] width 46 height 130
click at [522, 86] on div "A#" at bounding box center [528, 79] width 30 height 72
click at [484, 140] on div "A" at bounding box center [497, 108] width 46 height 130
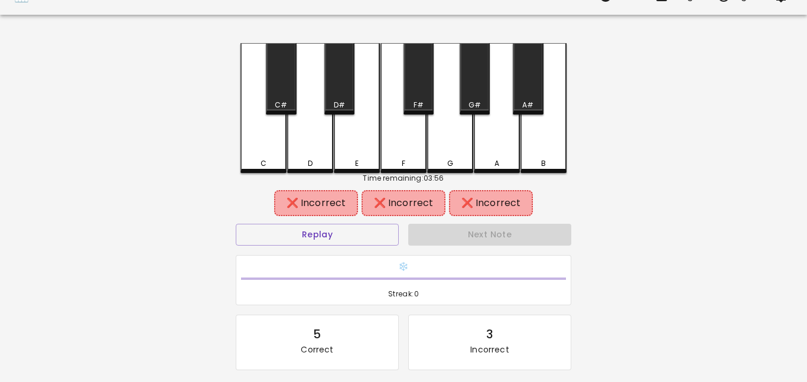
click at [473, 56] on div "G#" at bounding box center [475, 79] width 30 height 72
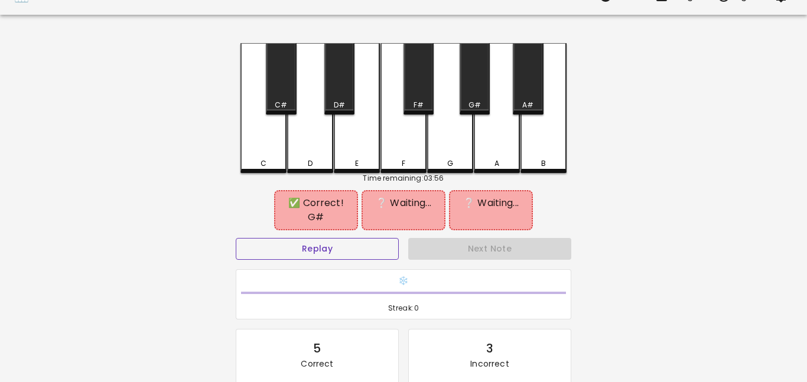
click at [307, 238] on button "Replay" at bounding box center [317, 249] width 163 height 22
click at [424, 100] on div "F#" at bounding box center [419, 105] width 28 height 11
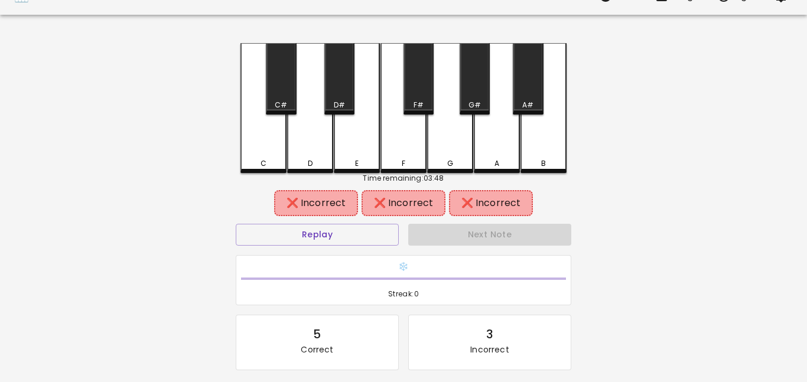
click at [367, 129] on div "E" at bounding box center [357, 108] width 46 height 130
click at [339, 86] on div "D#" at bounding box center [339, 79] width 30 height 72
click at [322, 131] on div "D" at bounding box center [310, 108] width 46 height 130
click at [285, 83] on div "C#" at bounding box center [281, 79] width 30 height 72
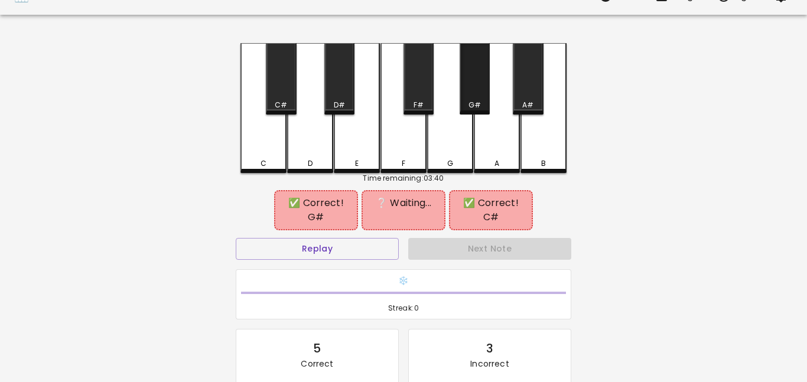
click at [474, 67] on div "G#" at bounding box center [475, 79] width 30 height 72
click at [289, 239] on button "Replay" at bounding box center [317, 249] width 163 height 22
click at [307, 119] on div "D" at bounding box center [310, 108] width 46 height 130
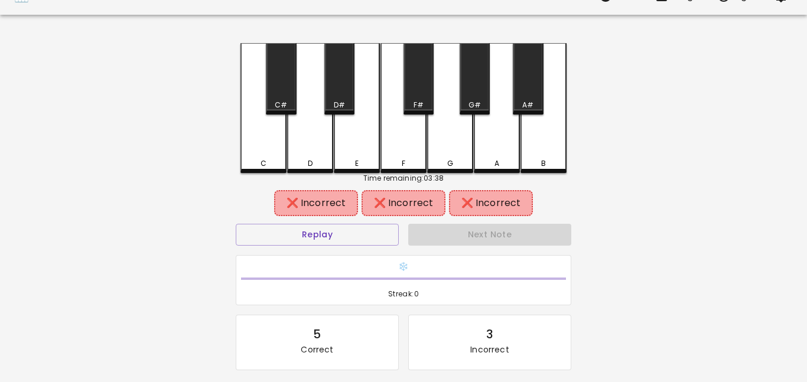
click at [289, 90] on div "C#" at bounding box center [281, 79] width 30 height 72
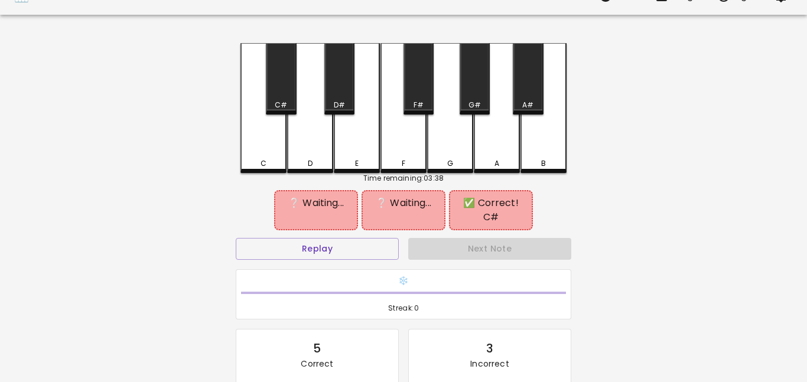
click at [327, 85] on div "D#" at bounding box center [339, 79] width 30 height 72
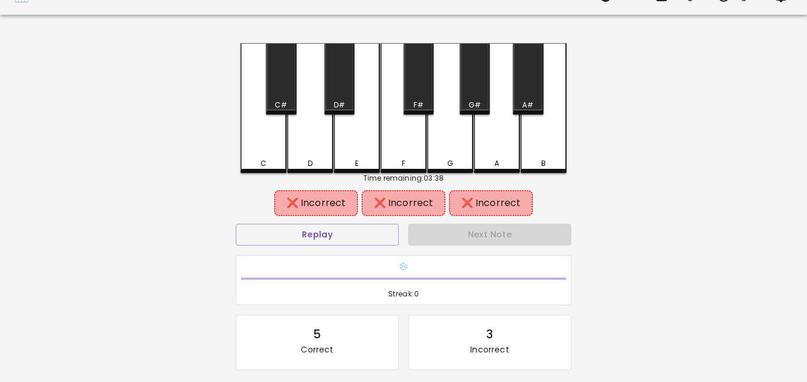
click at [278, 91] on div "C#" at bounding box center [281, 79] width 30 height 72
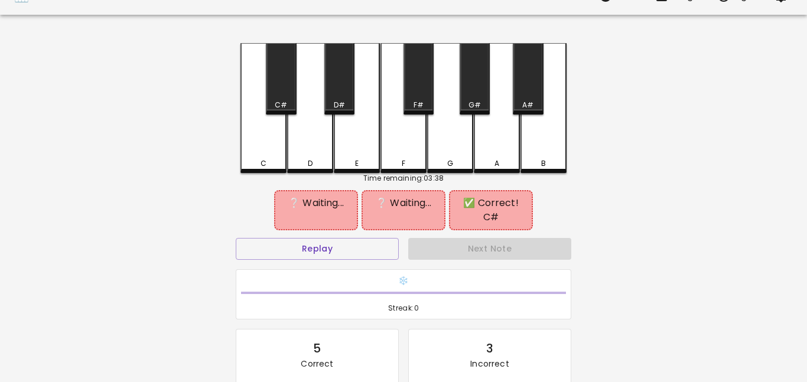
click at [255, 148] on div "C" at bounding box center [264, 108] width 46 height 130
click at [481, 87] on div "G#" at bounding box center [475, 79] width 30 height 72
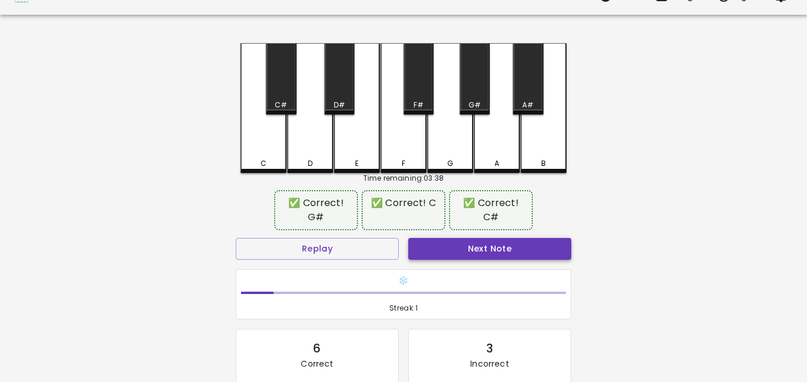
click at [469, 238] on button "Next Note" at bounding box center [489, 249] width 163 height 22
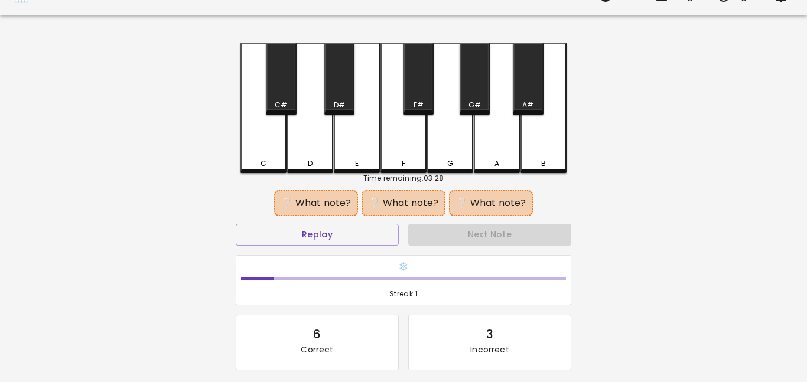
click at [312, 142] on div "D" at bounding box center [310, 108] width 46 height 130
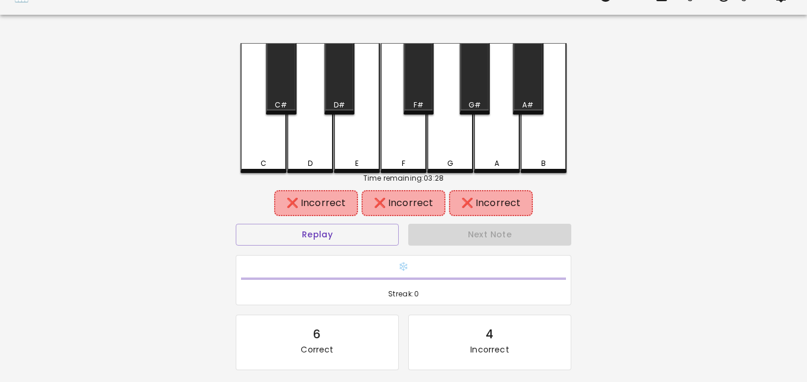
click at [431, 122] on div "G" at bounding box center [450, 108] width 46 height 130
click at [346, 85] on div "D#" at bounding box center [339, 79] width 30 height 72
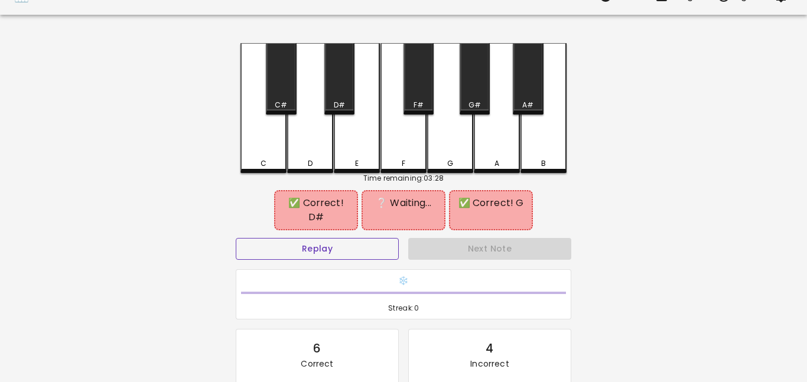
click at [313, 238] on button "Replay" at bounding box center [317, 249] width 163 height 22
click at [359, 112] on div "E" at bounding box center [357, 108] width 46 height 130
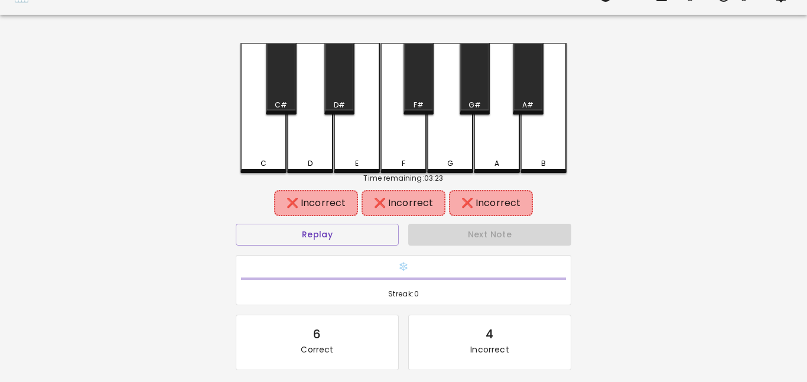
click at [348, 89] on div "D#" at bounding box center [339, 79] width 30 height 72
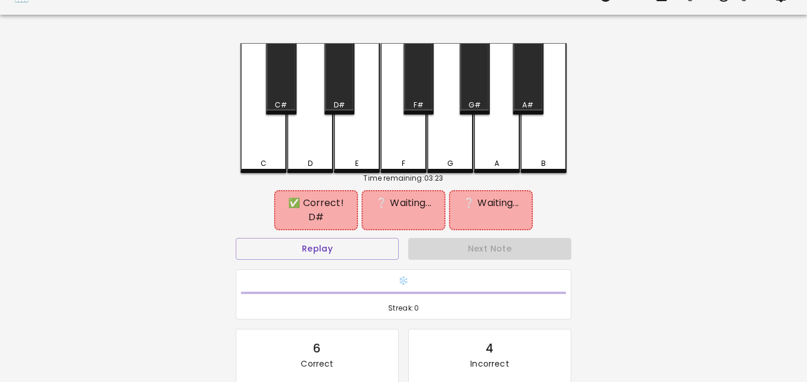
click at [392, 121] on div "F" at bounding box center [404, 108] width 46 height 130
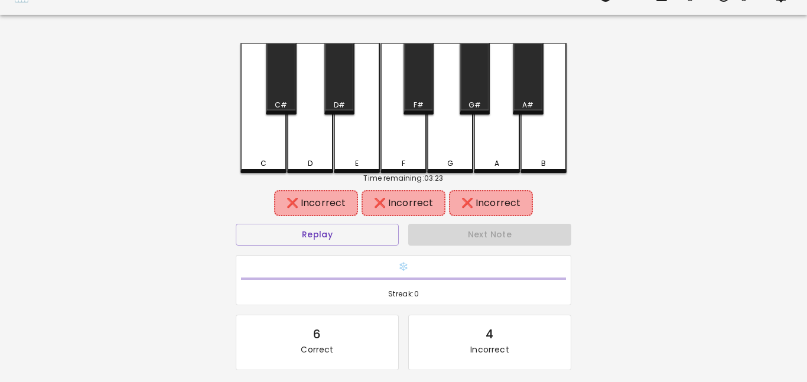
click at [451, 138] on div "G" at bounding box center [450, 108] width 46 height 130
click at [427, 97] on div "F#" at bounding box center [419, 79] width 30 height 72
click at [344, 85] on div "D#" at bounding box center [339, 79] width 30 height 72
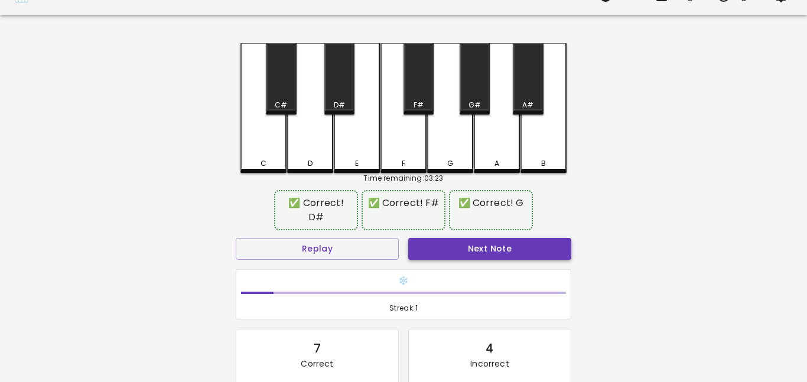
click at [425, 240] on button "Next Note" at bounding box center [489, 249] width 163 height 22
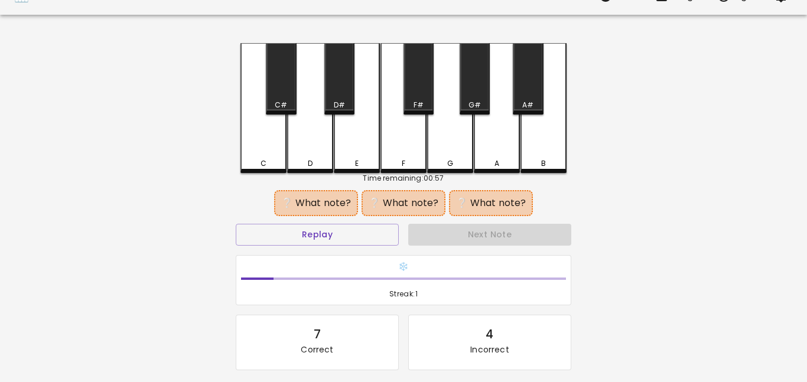
click at [223, 199] on div "🎹 PitchCraft About Badges Log In C C# D D# E F F# G G# A A# B Time remaining: 0…" at bounding box center [403, 212] width 807 height 470
click at [279, 233] on button "Replay" at bounding box center [317, 235] width 163 height 22
click at [414, 98] on div "F#" at bounding box center [419, 79] width 30 height 72
click at [342, 96] on div "D#" at bounding box center [339, 79] width 30 height 72
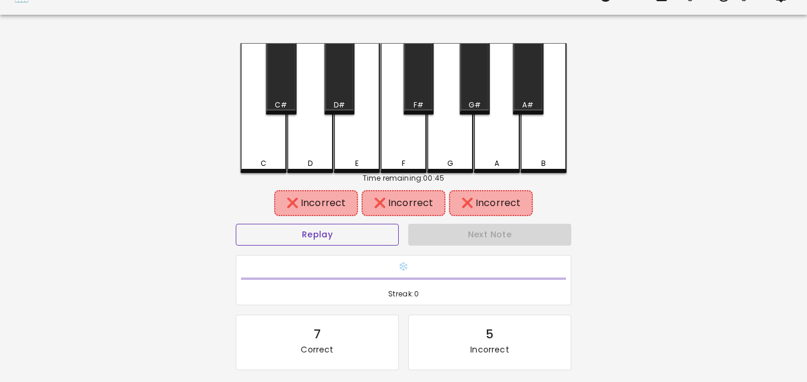
click at [308, 233] on button "Replay" at bounding box center [317, 235] width 163 height 22
click at [416, 82] on div "F#" at bounding box center [419, 79] width 30 height 72
click at [403, 131] on div "F" at bounding box center [404, 108] width 46 height 130
click at [317, 141] on div "D" at bounding box center [310, 108] width 46 height 130
click at [413, 87] on div "F#" at bounding box center [419, 79] width 30 height 72
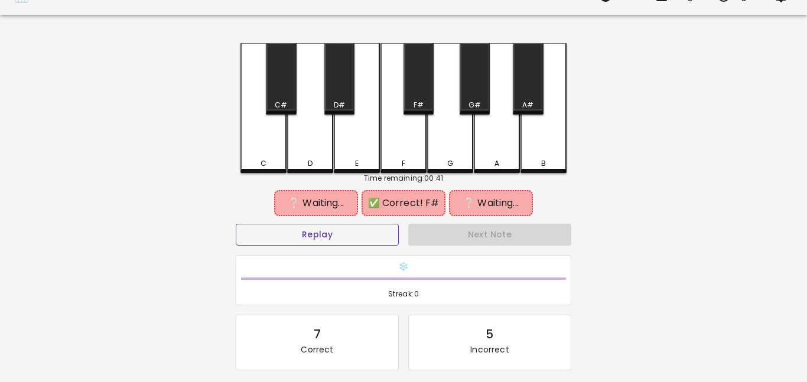
click at [342, 236] on button "Replay" at bounding box center [317, 235] width 163 height 22
click at [275, 70] on div "C#" at bounding box center [281, 79] width 30 height 72
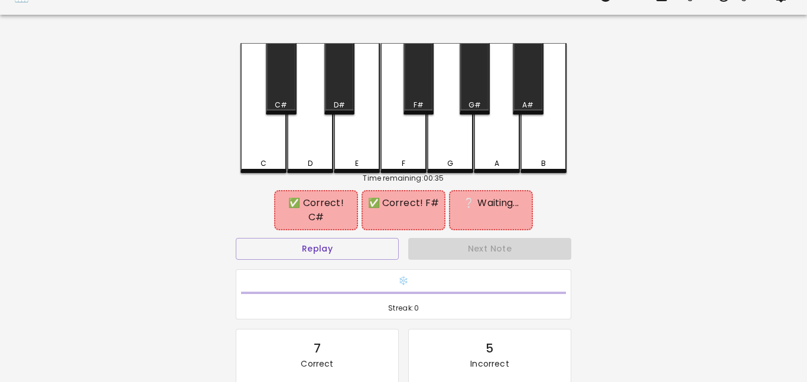
click at [295, 127] on div "D" at bounding box center [310, 108] width 46 height 130
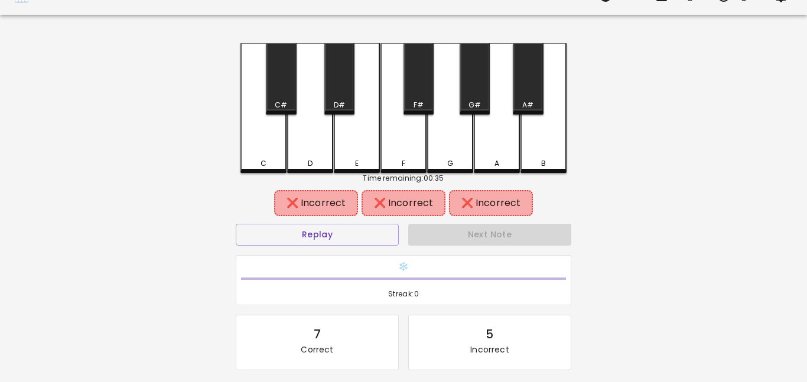
click at [264, 129] on div "C" at bounding box center [264, 108] width 46 height 130
click at [268, 115] on div "C" at bounding box center [264, 108] width 46 height 130
click at [287, 88] on div "C#" at bounding box center [281, 79] width 30 height 72
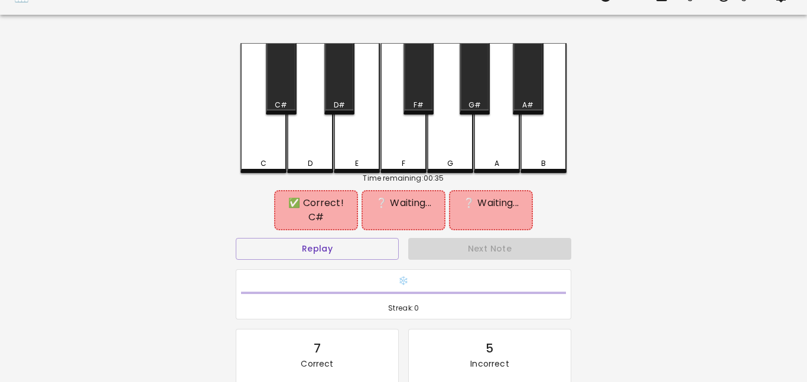
click at [415, 87] on div "F#" at bounding box center [419, 79] width 30 height 72
click at [348, 238] on button "Replay" at bounding box center [317, 249] width 163 height 22
click at [360, 154] on div "E" at bounding box center [357, 108] width 46 height 130
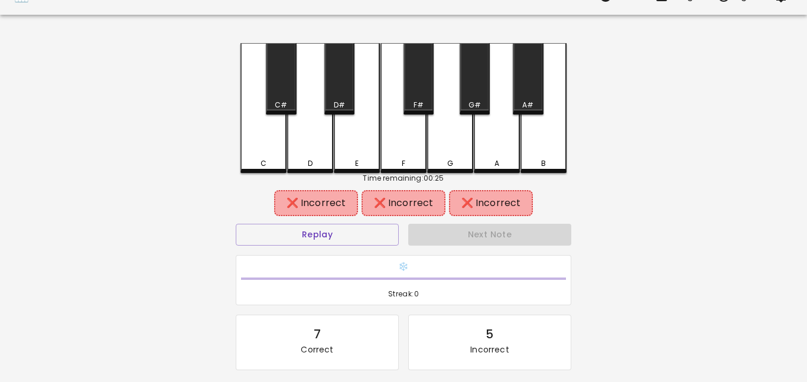
click at [335, 83] on div "D#" at bounding box center [339, 79] width 30 height 72
click at [281, 85] on div "C#" at bounding box center [281, 79] width 30 height 72
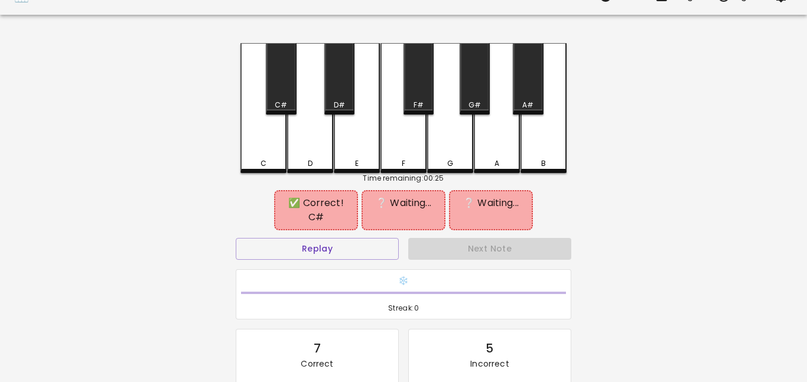
click at [297, 113] on div "D" at bounding box center [310, 108] width 46 height 130
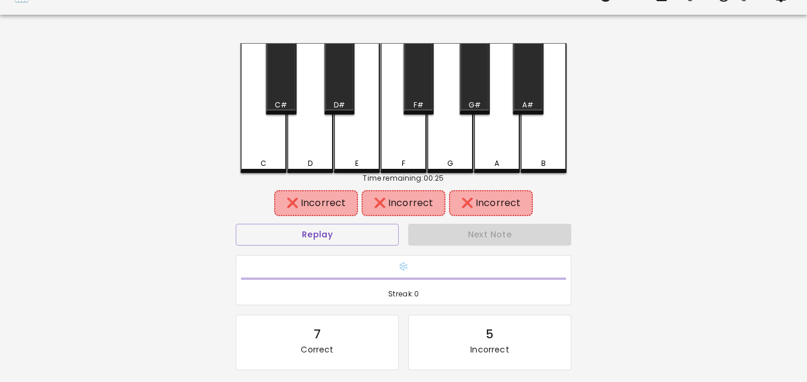
click at [335, 98] on div "D#" at bounding box center [339, 79] width 30 height 72
click at [360, 140] on div "E" at bounding box center [357, 108] width 46 height 130
click at [390, 133] on div "F" at bounding box center [404, 108] width 46 height 130
click at [259, 131] on div "C" at bounding box center [264, 108] width 46 height 130
click at [449, 134] on div "G" at bounding box center [450, 108] width 46 height 130
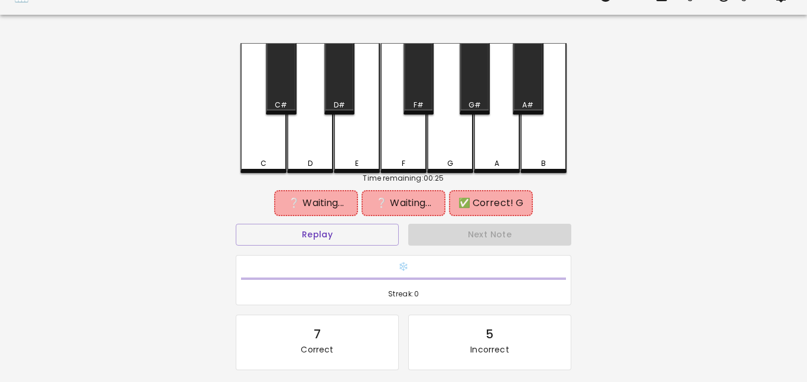
click at [423, 86] on div "F#" at bounding box center [419, 79] width 30 height 72
click at [285, 86] on div "C#" at bounding box center [281, 79] width 30 height 72
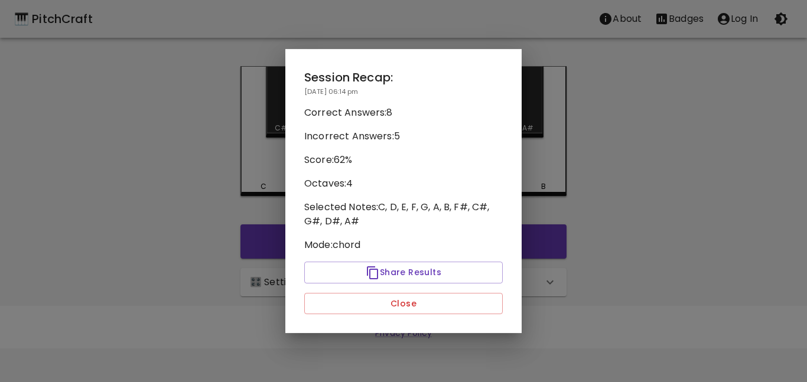
scroll to position [0, 0]
click at [427, 304] on button "Close" at bounding box center [403, 304] width 199 height 22
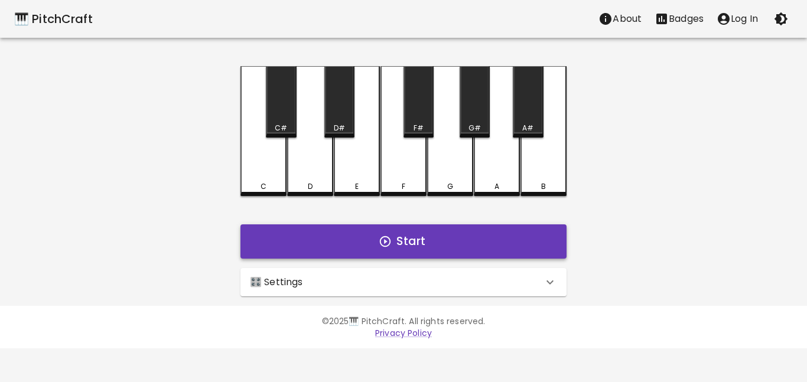
click at [411, 239] on button "Start" at bounding box center [404, 242] width 326 height 34
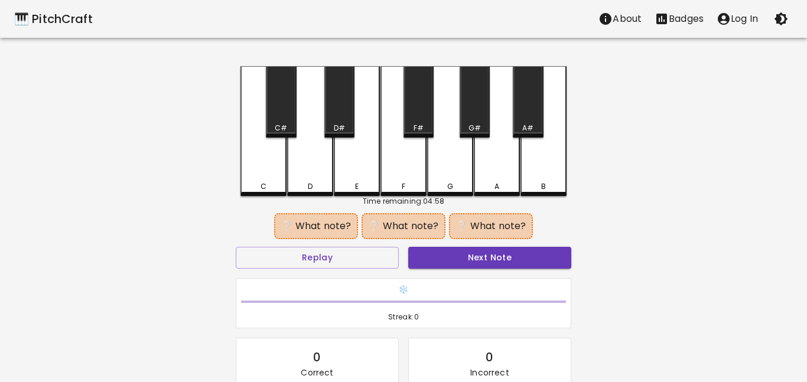
click at [552, 157] on div "B" at bounding box center [544, 131] width 46 height 130
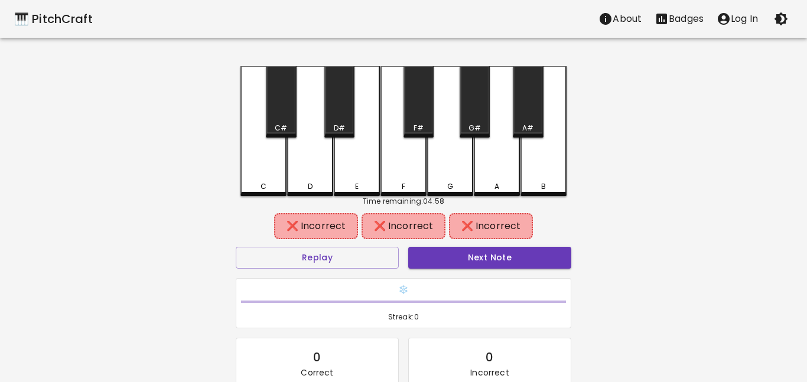
click at [522, 113] on div "A#" at bounding box center [528, 102] width 30 height 72
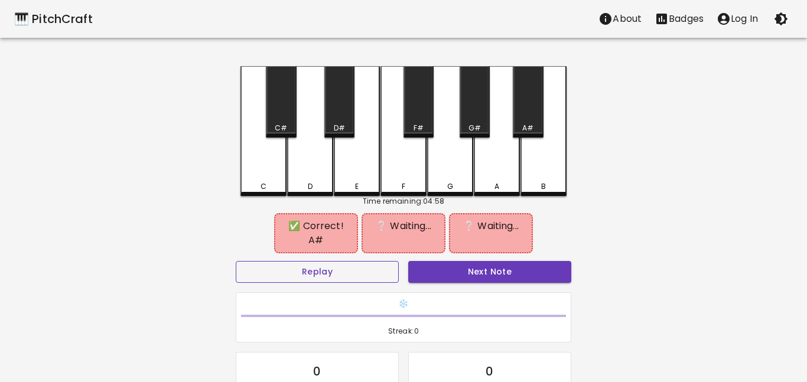
click at [326, 268] on button "Replay" at bounding box center [317, 272] width 163 height 22
click at [499, 131] on div "A" at bounding box center [497, 131] width 46 height 130
click at [365, 142] on div "E" at bounding box center [357, 131] width 46 height 130
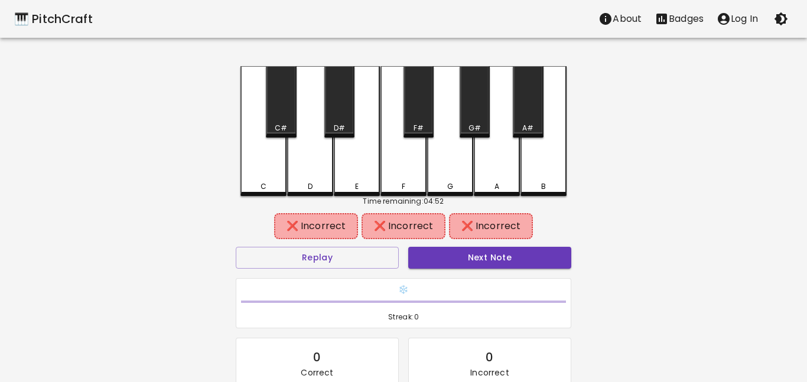
click at [343, 115] on div "D#" at bounding box center [339, 102] width 30 height 72
click at [397, 142] on div "F" at bounding box center [404, 131] width 46 height 130
click at [435, 98] on div "G" at bounding box center [450, 131] width 46 height 130
click at [420, 96] on div "F#" at bounding box center [419, 102] width 30 height 72
click at [305, 157] on div "D" at bounding box center [310, 131] width 46 height 130
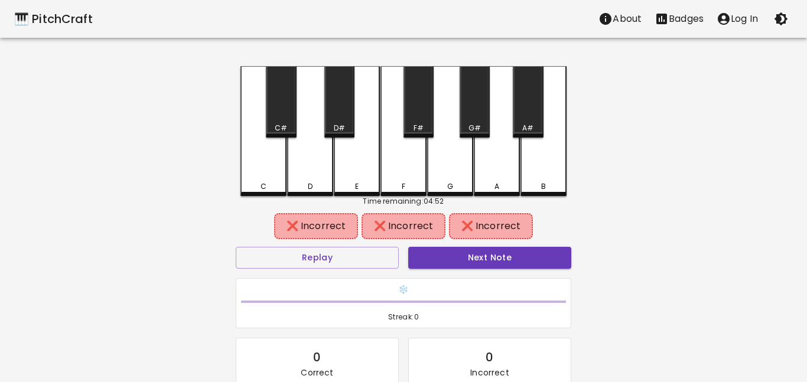
click at [289, 108] on div "C#" at bounding box center [281, 102] width 30 height 72
click at [270, 135] on div "C#" at bounding box center [281, 102] width 30 height 72
click at [343, 122] on div "D#" at bounding box center [339, 102] width 30 height 72
click at [328, 265] on button "Replay" at bounding box center [317, 258] width 163 height 22
click at [528, 110] on div "A#" at bounding box center [528, 102] width 30 height 72
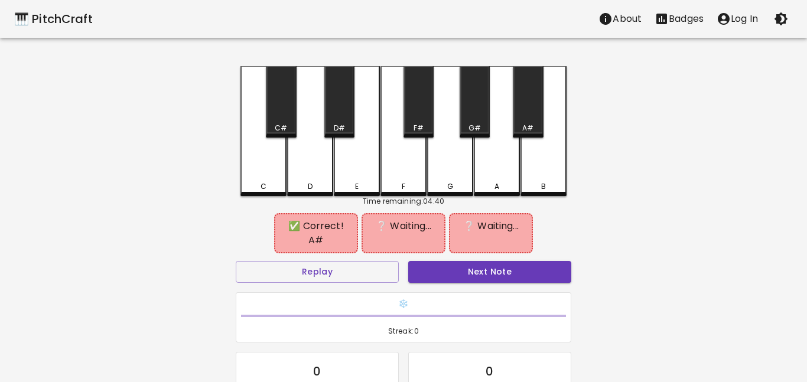
click at [502, 151] on div "A" at bounding box center [497, 131] width 46 height 130
click at [472, 119] on div "G#" at bounding box center [475, 102] width 30 height 72
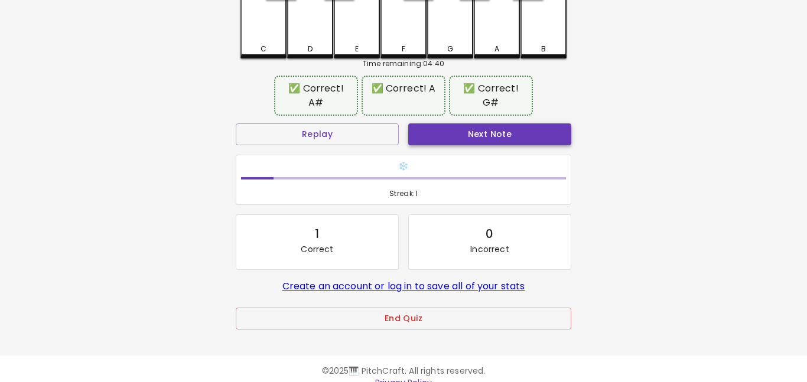
scroll to position [139, 0]
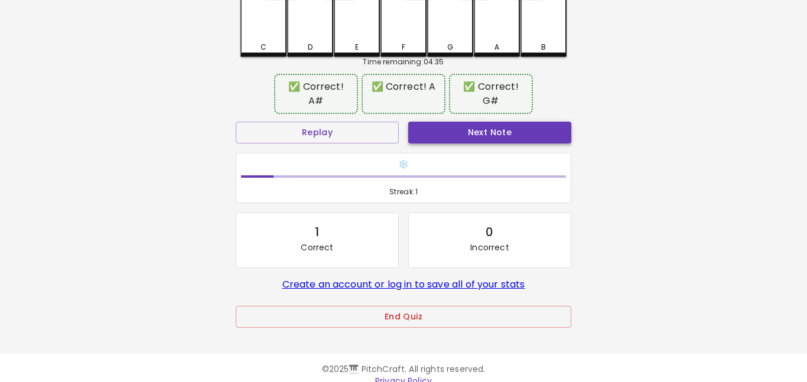
click at [462, 122] on button "Next Note" at bounding box center [489, 133] width 163 height 22
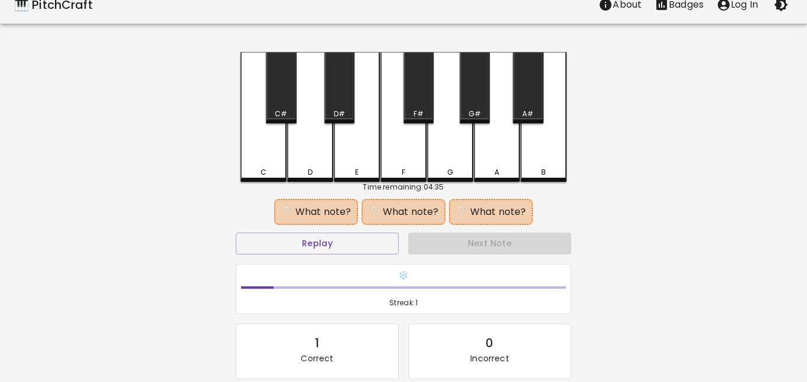
scroll to position [10, 0]
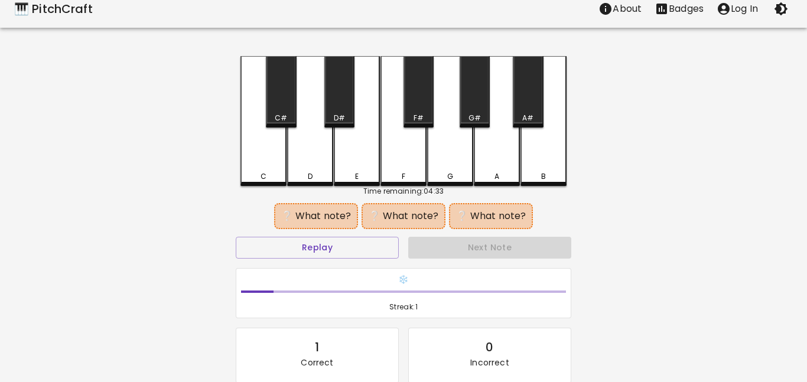
click at [312, 151] on div "D" at bounding box center [310, 121] width 46 height 130
click at [466, 109] on div "G#" at bounding box center [475, 92] width 30 height 72
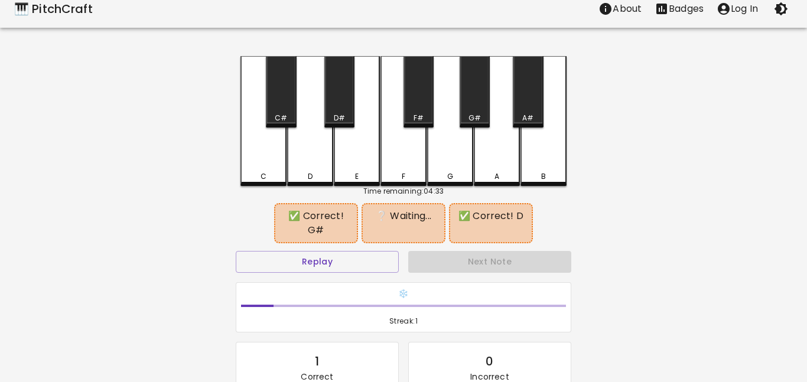
click at [488, 137] on div "A" at bounding box center [497, 121] width 46 height 130
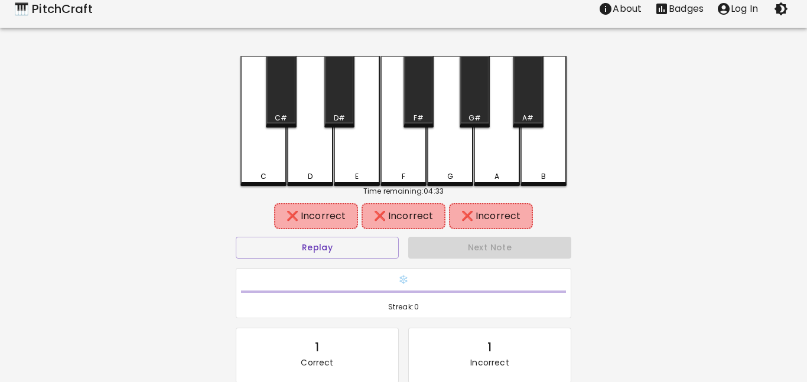
click at [321, 262] on div "Replay" at bounding box center [317, 247] width 173 height 31
click at [317, 256] on button "Replay" at bounding box center [317, 248] width 163 height 22
click at [314, 166] on div "D" at bounding box center [310, 121] width 46 height 130
click at [423, 99] on div "F#" at bounding box center [419, 92] width 30 height 72
click at [317, 166] on div "D" at bounding box center [310, 121] width 46 height 130
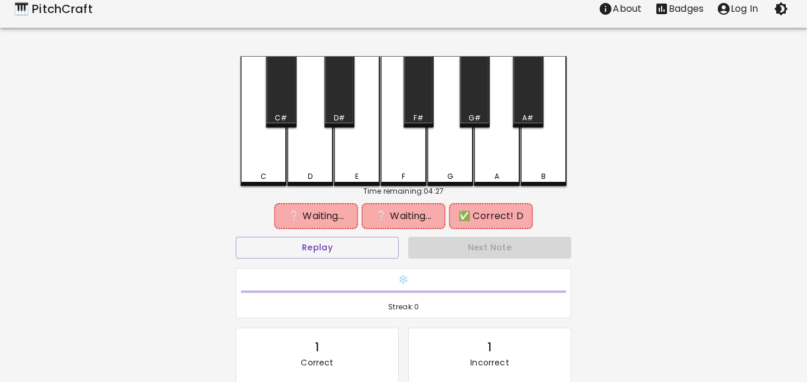
click at [476, 102] on div "G#" at bounding box center [475, 92] width 30 height 72
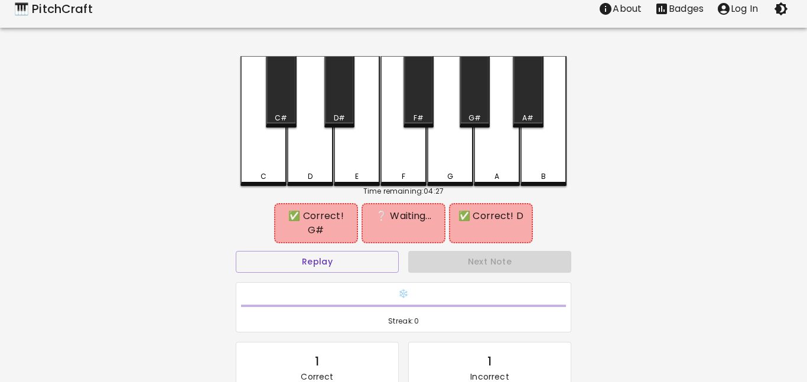
click at [491, 135] on div "A" at bounding box center [497, 121] width 46 height 130
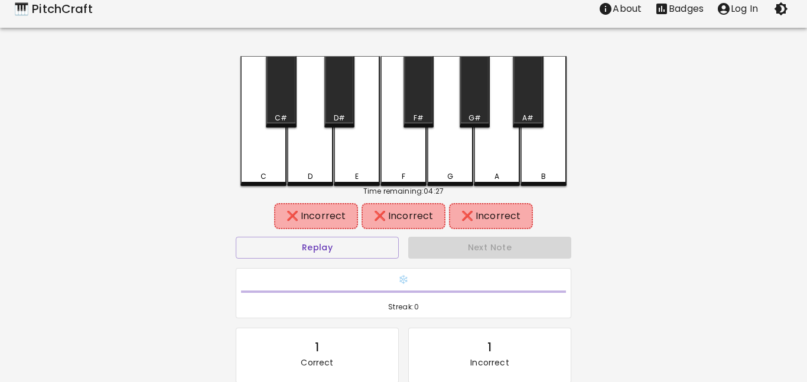
click at [530, 103] on div "A#" at bounding box center [528, 92] width 30 height 72
click at [534, 134] on div "B" at bounding box center [544, 121] width 46 height 130
click at [406, 78] on div "F#" at bounding box center [419, 92] width 30 height 72
click at [381, 140] on div "F" at bounding box center [404, 121] width 46 height 130
click at [351, 131] on div "E" at bounding box center [357, 121] width 46 height 130
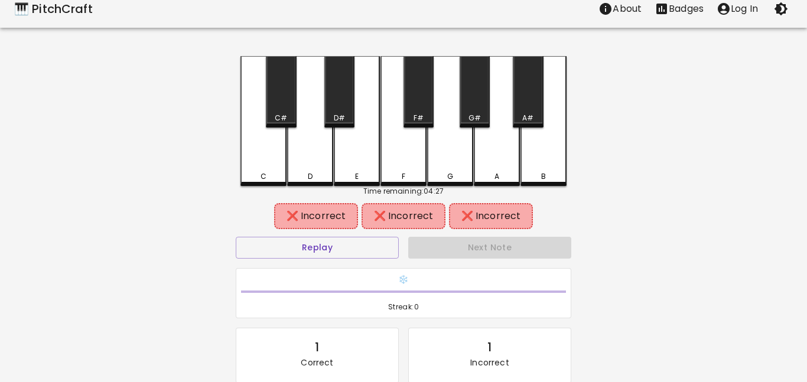
click at [341, 106] on div "D#" at bounding box center [339, 92] width 30 height 72
click at [322, 137] on div "D" at bounding box center [310, 121] width 46 height 130
click at [293, 107] on div "C#" at bounding box center [281, 92] width 30 height 72
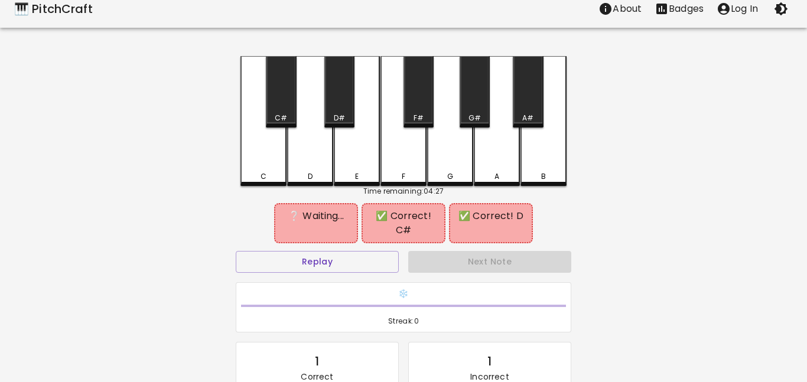
click at [477, 99] on div "G#" at bounding box center [475, 92] width 30 height 72
